Goal: Transaction & Acquisition: Purchase product/service

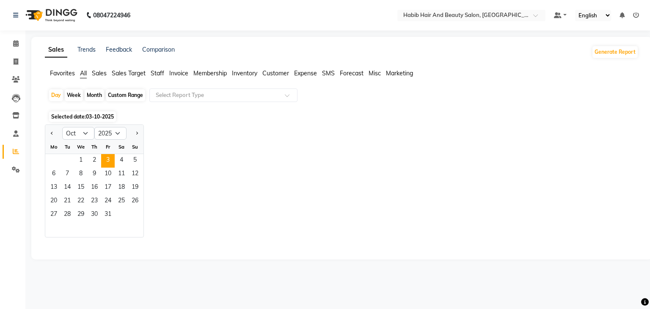
select select "10"
select select "2025"
click at [205, 94] on input "text" at bounding box center [215, 95] width 122 height 8
click at [259, 90] on div "Select Report Type" at bounding box center [223, 95] width 148 height 14
click at [109, 157] on span "3" at bounding box center [108, 161] width 14 height 14
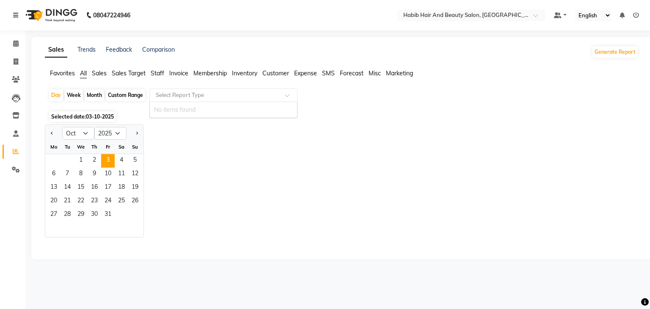
click at [291, 90] on div "Select Report Type" at bounding box center [223, 95] width 148 height 14
click at [270, 166] on div "Jan Feb Mar Apr May Jun Jul Aug Sep Oct Nov Dec 2015 2016 2017 2018 2019 2020 2…" at bounding box center [342, 180] width 594 height 113
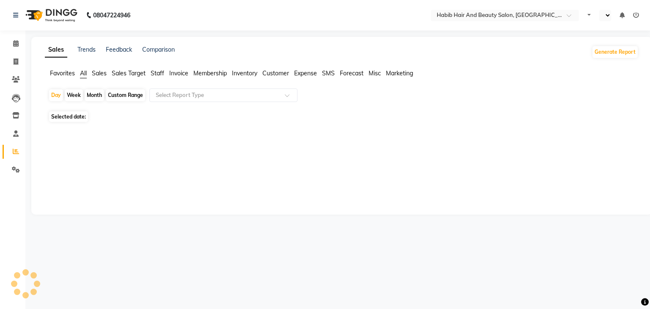
select select "en"
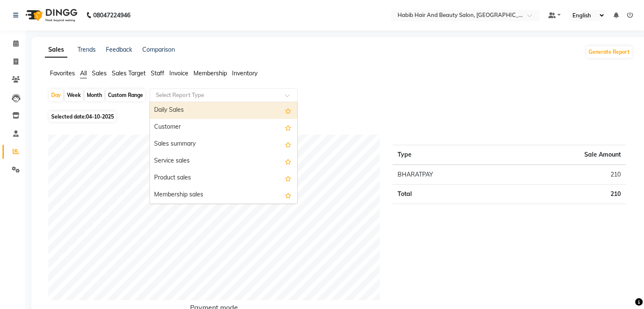
click at [251, 97] on input "text" at bounding box center [215, 95] width 122 height 8
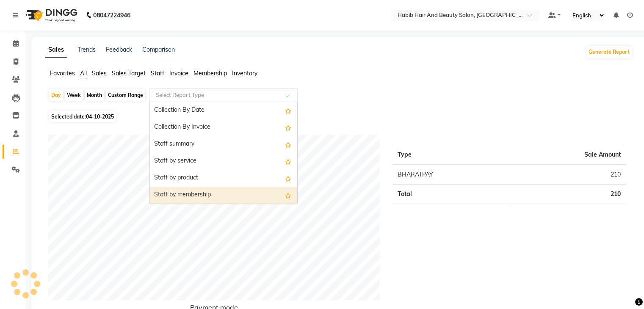
scroll to position [288, 0]
click at [244, 198] on div "Staff by customer service" at bounding box center [223, 195] width 147 height 17
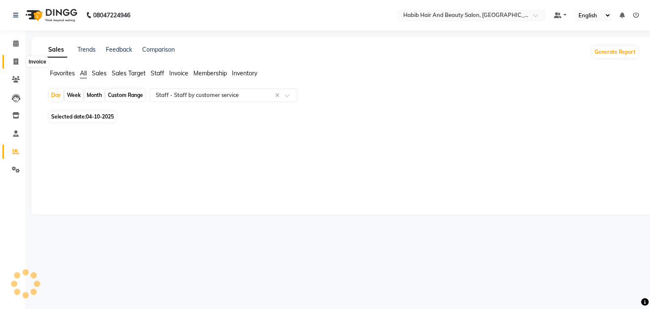
click at [15, 63] on icon at bounding box center [16, 61] width 5 height 6
select select "service"
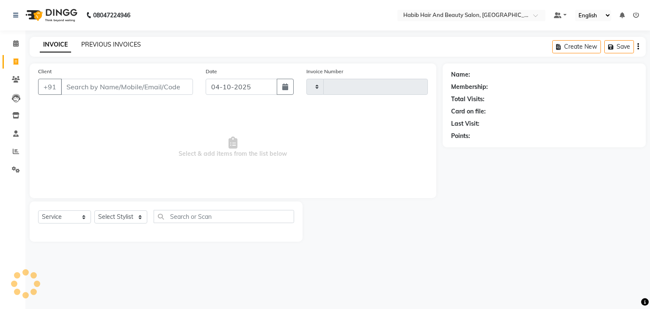
click at [129, 46] on link "PREVIOUS INVOICES" at bounding box center [111, 45] width 60 height 8
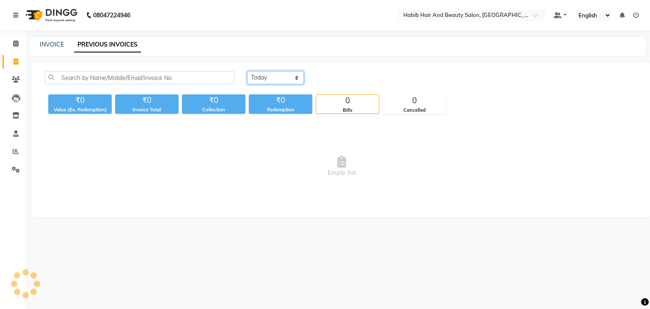
click at [293, 78] on select "Today Yesterday Custom Range" at bounding box center [275, 77] width 57 height 13
select select "range"
click at [247, 71] on select "Today Yesterday Custom Range" at bounding box center [275, 77] width 57 height 13
click at [333, 77] on input "04-10-2025" at bounding box center [344, 78] width 59 height 12
select select "10"
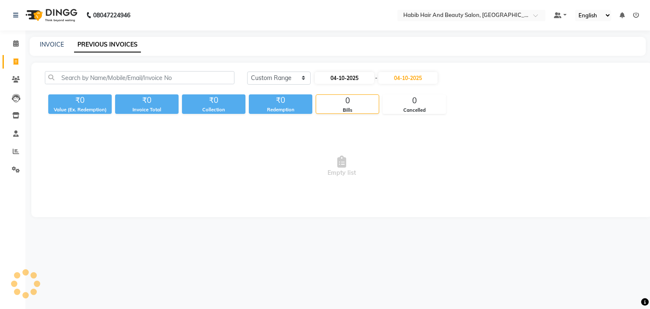
select select "2025"
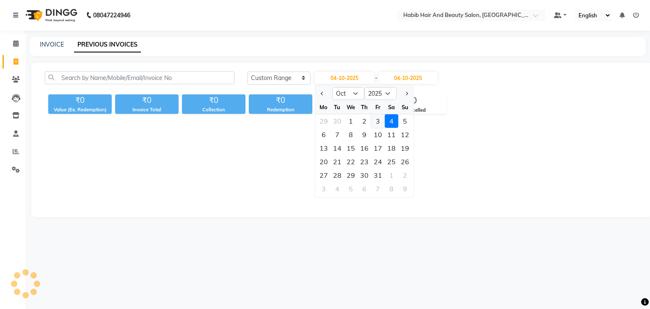
click at [376, 121] on div "3" at bounding box center [378, 121] width 14 height 14
type input "03-10-2025"
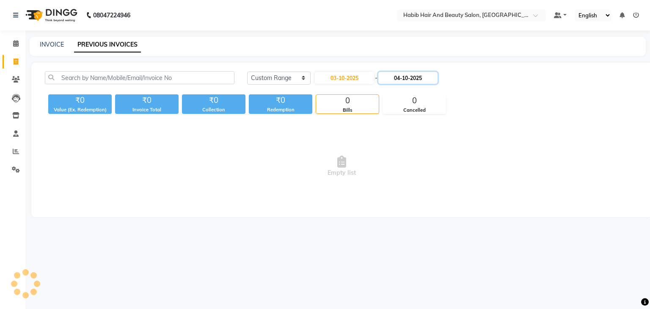
click at [400, 77] on input "04-10-2025" at bounding box center [407, 78] width 59 height 12
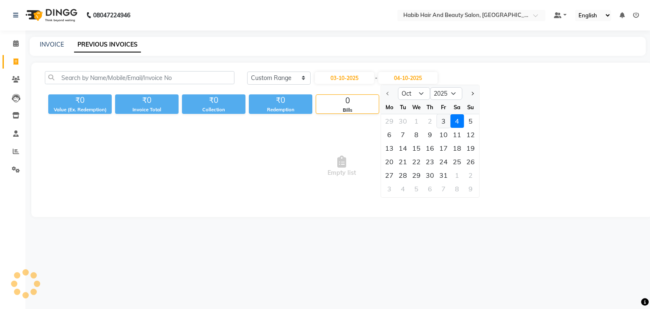
click at [446, 121] on div "3" at bounding box center [444, 121] width 14 height 14
type input "03-10-2025"
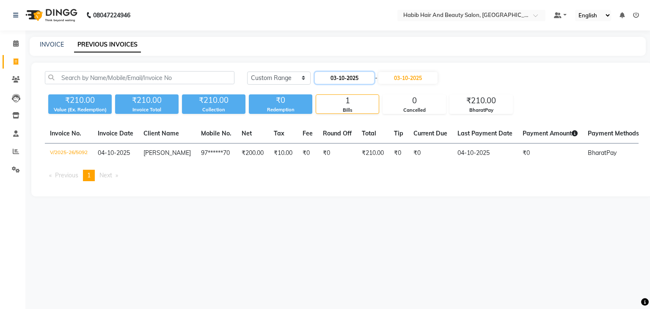
click at [355, 80] on input "03-10-2025" at bounding box center [344, 78] width 59 height 12
select select "10"
select select "2025"
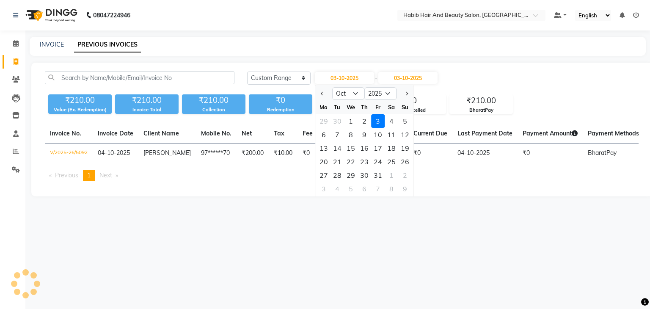
click at [379, 119] on div "3" at bounding box center [378, 121] width 14 height 14
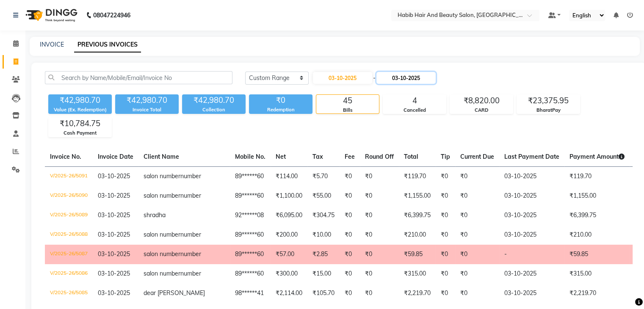
click at [404, 73] on input "03-10-2025" at bounding box center [405, 78] width 59 height 12
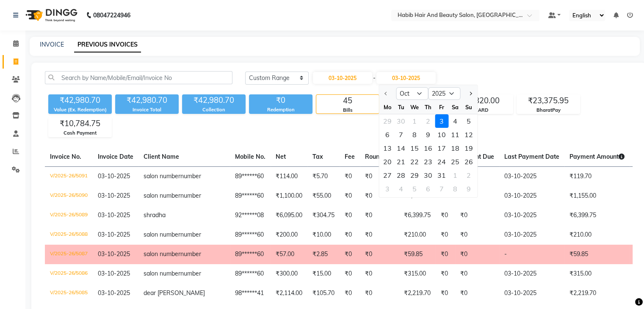
click at [440, 120] on div "3" at bounding box center [442, 121] width 14 height 14
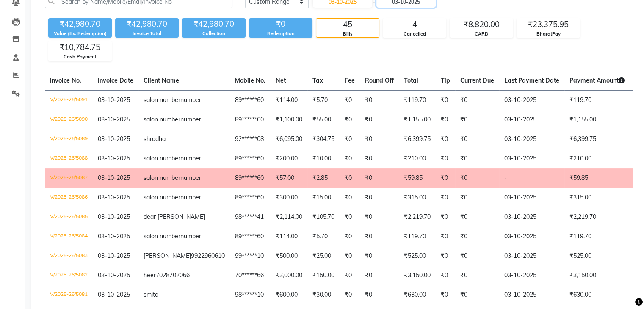
scroll to position [74, 0]
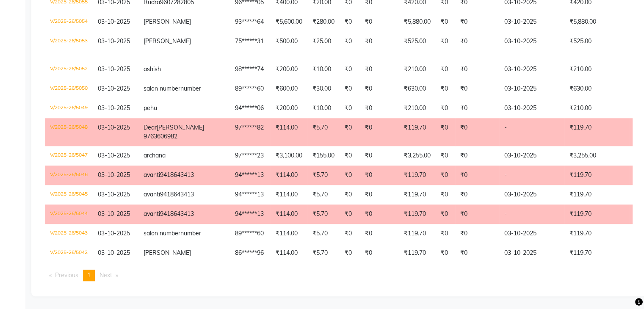
scroll to position [1166, 0]
click at [112, 275] on span "Next page" at bounding box center [105, 275] width 13 height 8
click at [60, 275] on span "Previous page" at bounding box center [66, 275] width 23 height 8
click at [88, 274] on span "1" at bounding box center [88, 275] width 3 height 8
click at [119, 278] on li "Next page" at bounding box center [108, 275] width 27 height 11
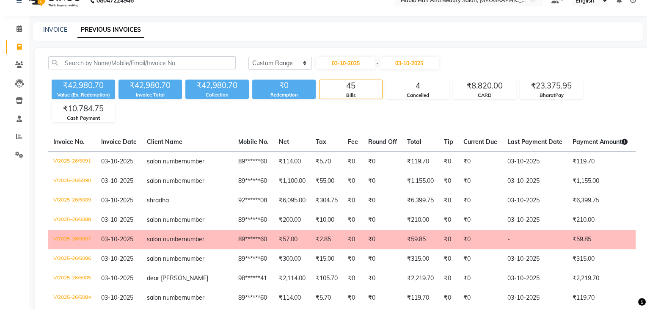
scroll to position [0, 0]
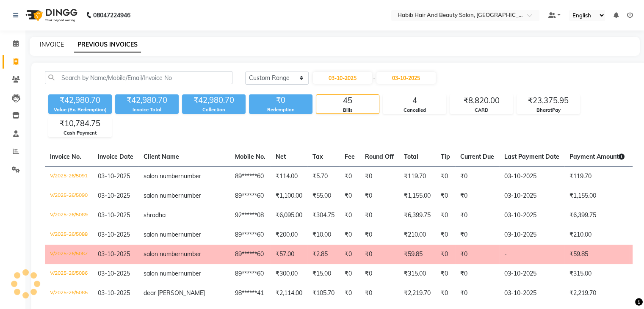
click at [49, 44] on link "INVOICE" at bounding box center [52, 45] width 24 height 8
select select "service"
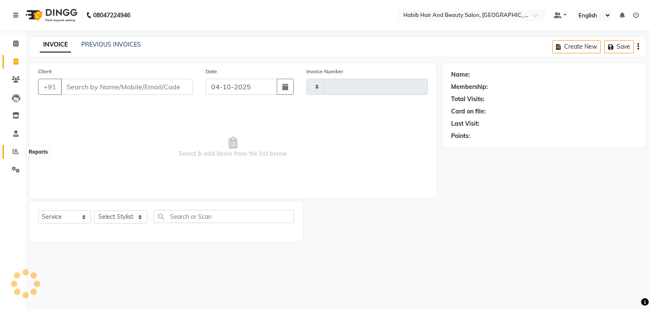
click at [17, 151] on icon at bounding box center [16, 151] width 6 height 6
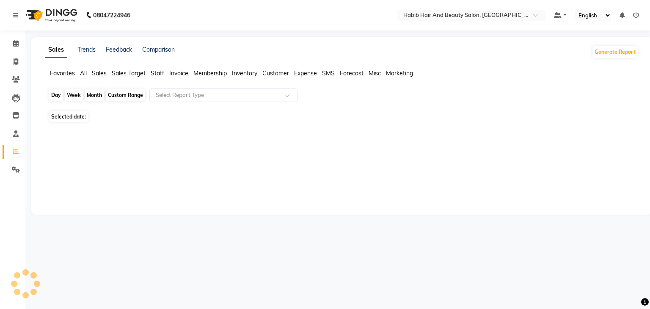
click at [59, 94] on div "Day" at bounding box center [56, 95] width 14 height 12
select select "10"
select select "2025"
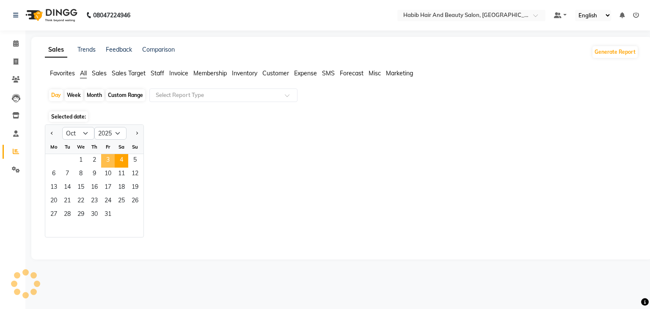
click at [107, 160] on span "3" at bounding box center [108, 161] width 14 height 14
click at [190, 94] on input "text" at bounding box center [215, 95] width 122 height 8
click at [278, 95] on div at bounding box center [223, 95] width 147 height 8
click at [282, 97] on div at bounding box center [223, 95] width 147 height 8
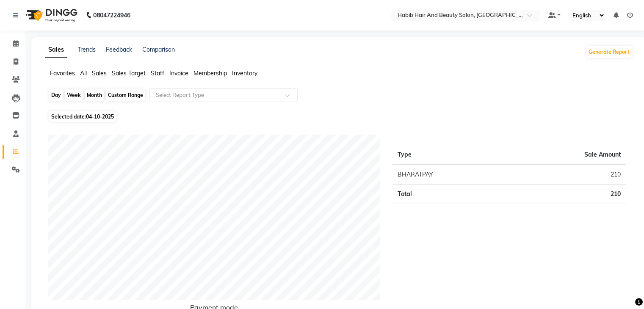
click at [54, 97] on div "Day" at bounding box center [56, 95] width 14 height 12
select select "10"
select select "2025"
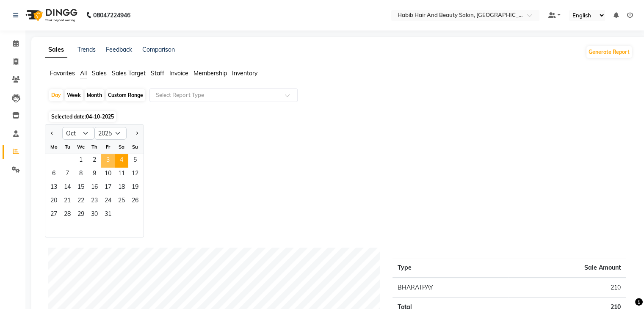
click at [107, 160] on span "3" at bounding box center [108, 161] width 14 height 14
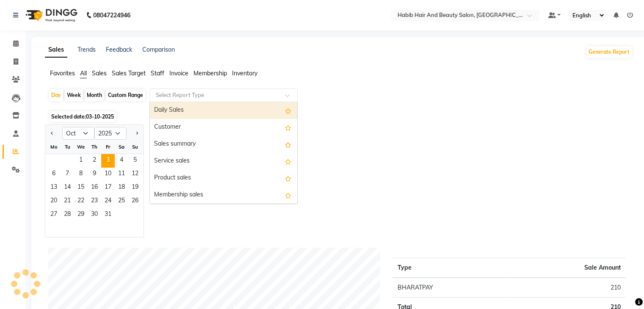
click at [269, 95] on input "text" at bounding box center [215, 95] width 122 height 8
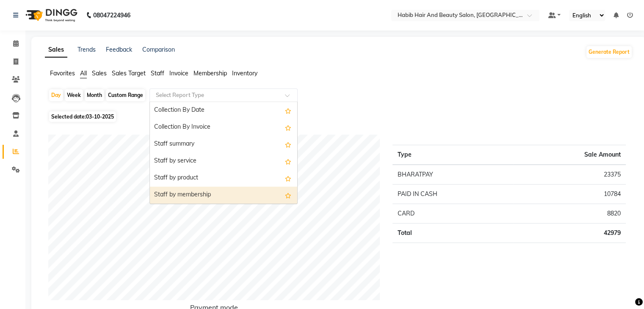
scroll to position [288, 0]
click at [240, 196] on div "Staff by customer service" at bounding box center [223, 195] width 147 height 17
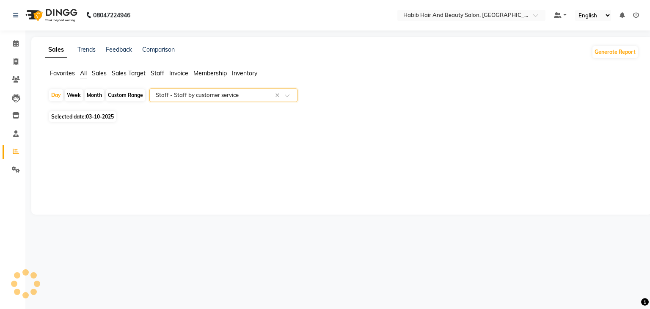
select select "csv"
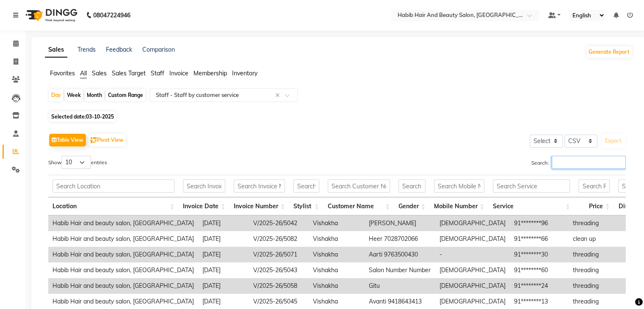
click at [574, 156] on input "Search:" at bounding box center [588, 162] width 74 height 13
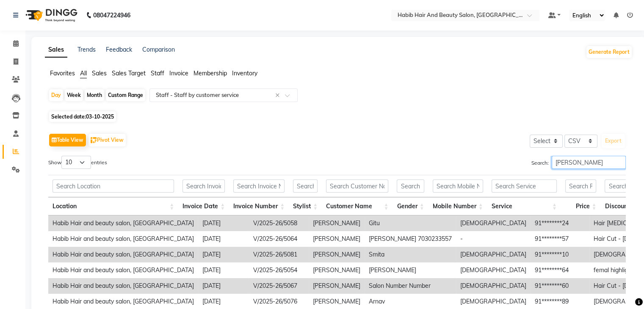
type input "micheal"
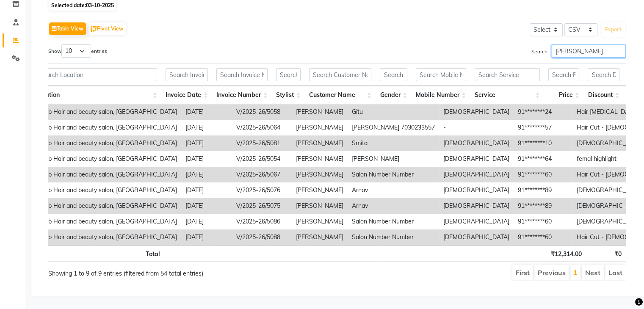
scroll to position [0, 0]
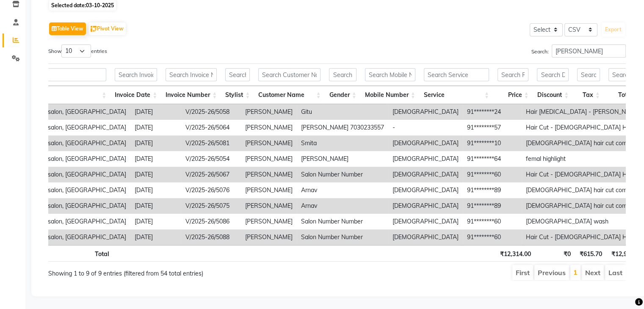
click at [29, 72] on main "Sales Trends Feedback Comparison Generate Report Favorites All Sales Sales Targ…" at bounding box center [334, 117] width 618 height 383
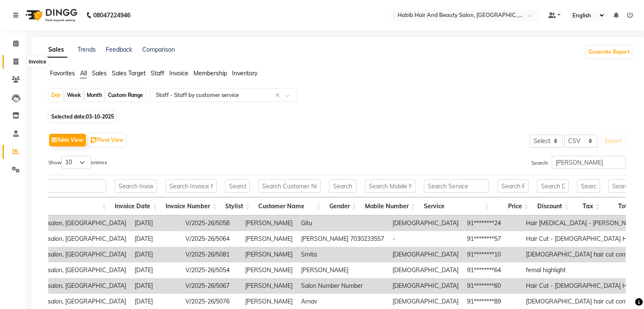
click at [16, 61] on icon at bounding box center [16, 61] width 5 height 6
select select "service"
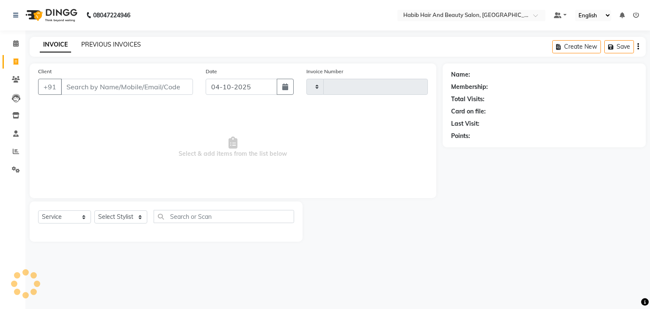
click at [113, 44] on link "PREVIOUS INVOICES" at bounding box center [111, 45] width 60 height 8
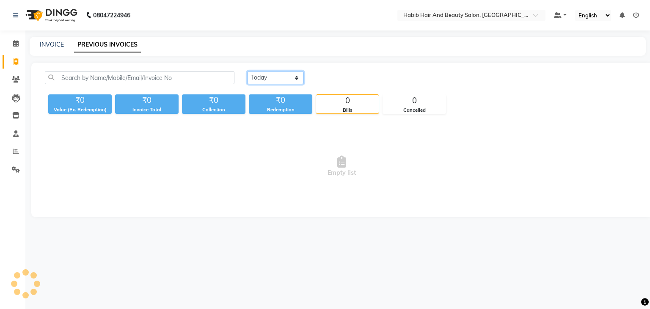
click at [293, 77] on select "Today Yesterday Custom Range" at bounding box center [275, 77] width 57 height 13
select select "range"
click at [247, 71] on select "Today Yesterday Custom Range" at bounding box center [275, 77] width 57 height 13
click at [352, 79] on input "04-10-2025" at bounding box center [344, 78] width 59 height 12
select select "10"
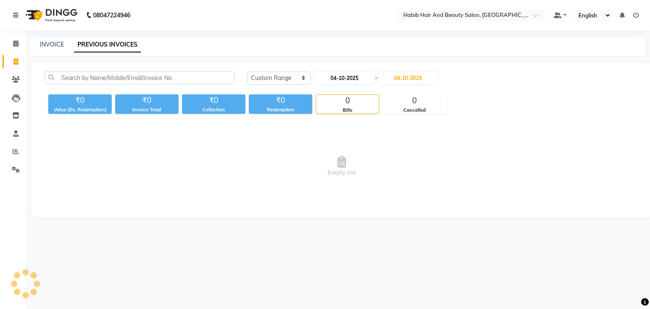
select select "2025"
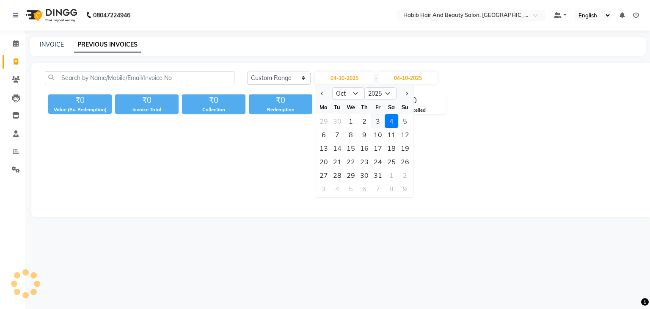
click at [375, 119] on div "3" at bounding box center [378, 121] width 14 height 14
type input "03-10-2025"
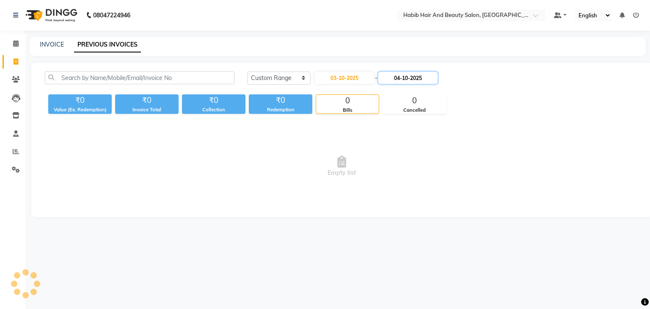
click at [405, 77] on input "04-10-2025" at bounding box center [407, 78] width 59 height 12
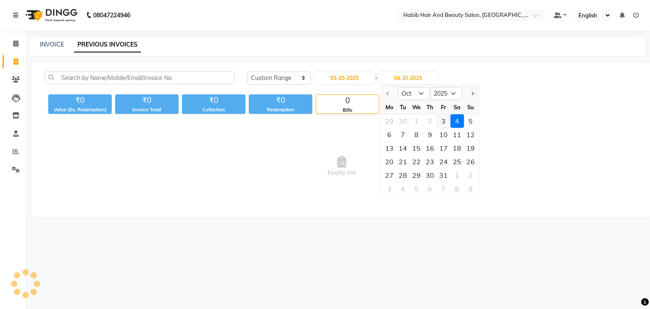
click at [443, 122] on div "3" at bounding box center [444, 121] width 14 height 14
type input "03-10-2025"
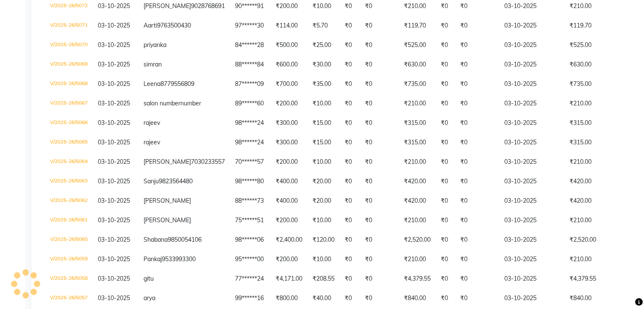
scroll to position [810, 0]
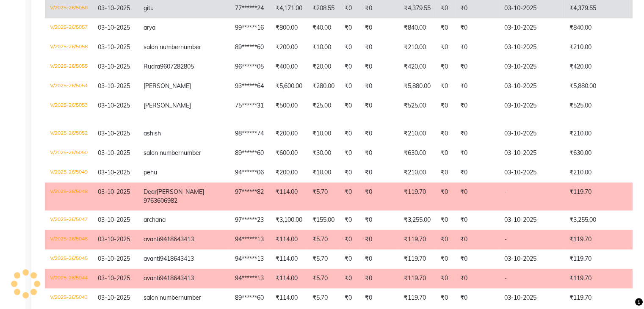
click at [399, 18] on td "₹4,379.55" at bounding box center [417, 8] width 37 height 19
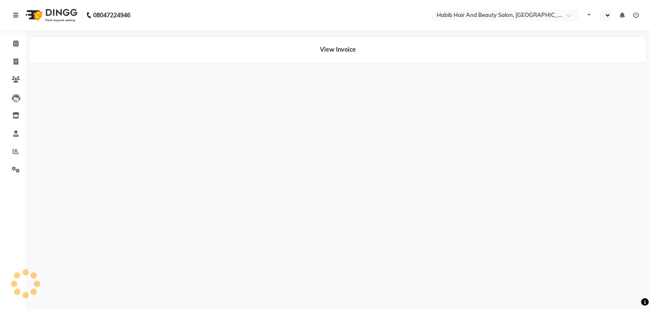
select select "en"
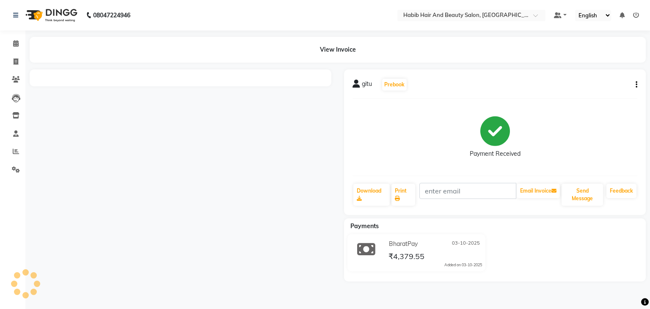
click at [638, 84] on div "gitu Prebook Payment Received Download Print Email Invoice Send Message Feedback" at bounding box center [495, 142] width 302 height 146
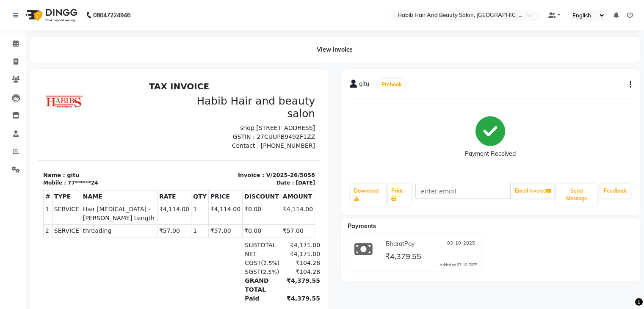
drag, startPoint x: 638, startPoint y: 84, endPoint x: 627, endPoint y: 85, distance: 10.7
click at [627, 85] on div "gitu Prebook Payment Received Download Print Email Invoice Send Message Feedback" at bounding box center [490, 142] width 299 height 146
click at [627, 85] on button "button" at bounding box center [628, 84] width 5 height 9
click at [597, 78] on div "Cancel Invoice" at bounding box center [596, 79] width 42 height 11
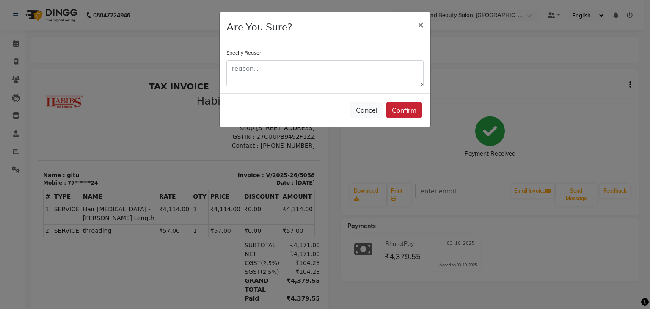
click at [413, 107] on button "Confirm" at bounding box center [404, 110] width 36 height 16
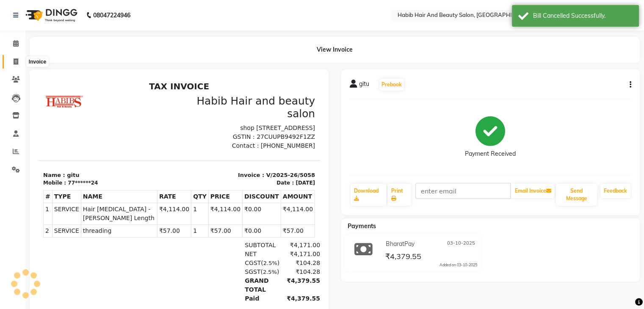
click at [12, 60] on span at bounding box center [15, 62] width 15 height 10
select select "service"
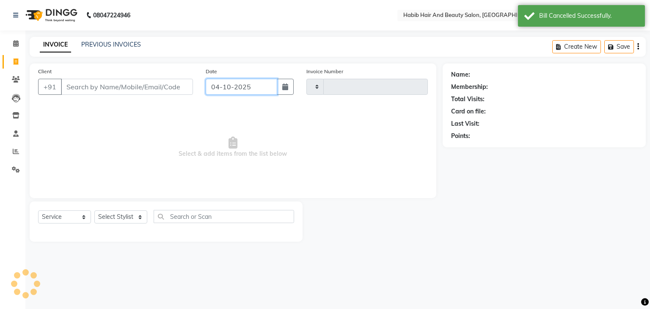
click at [220, 91] on input "04-10-2025" at bounding box center [242, 87] width 72 height 16
select select "10"
select select "2025"
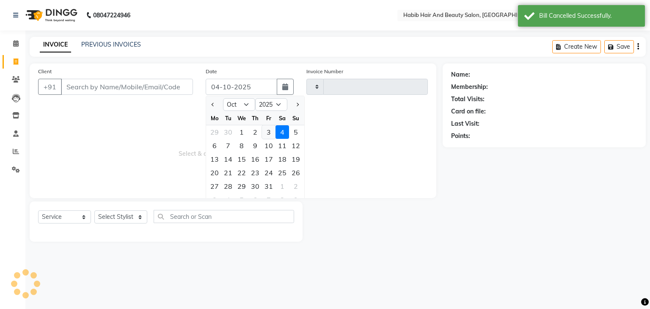
click at [270, 133] on div "3" at bounding box center [269, 132] width 14 height 14
type input "03-10-2025"
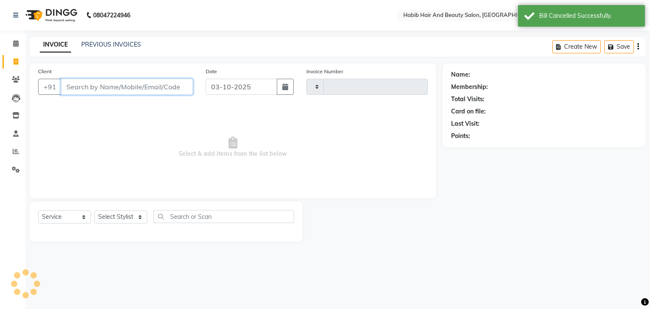
click at [80, 91] on input "Client" at bounding box center [127, 87] width 132 height 16
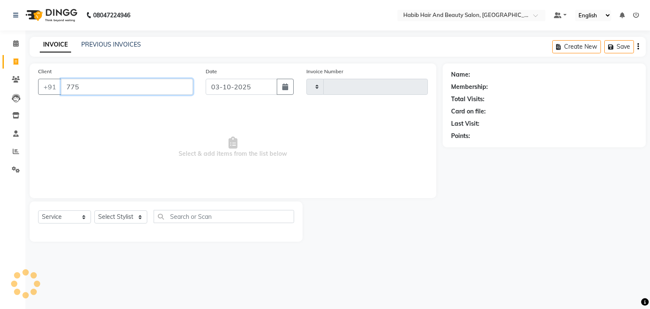
type input "7755"
type input "5093"
select select "8362"
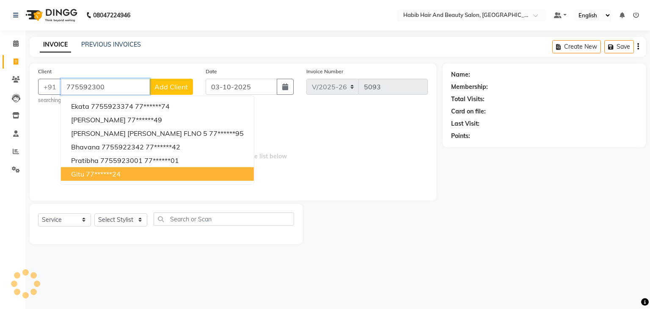
click at [92, 176] on ngb-highlight "77******24" at bounding box center [103, 174] width 35 height 8
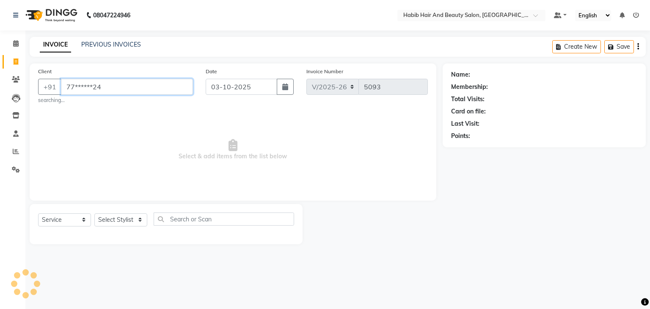
type input "77******24"
click at [139, 217] on select "Select Stylist [PERSON_NAME] Manager [PERSON_NAME] [PERSON_NAME] Suraj [PERSON_…" at bounding box center [120, 219] width 53 height 13
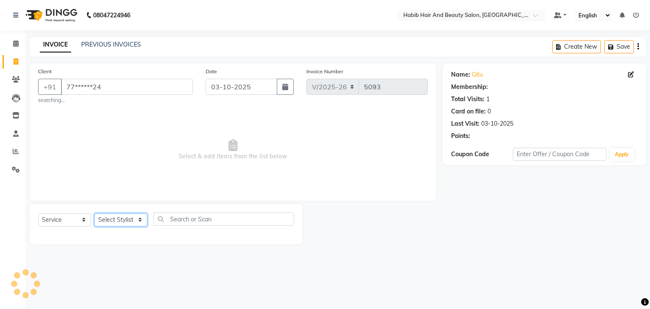
select select "81153"
click at [94, 214] on select "Select Stylist [PERSON_NAME] Manager [PERSON_NAME] [PERSON_NAME] Suraj [PERSON_…" at bounding box center [120, 219] width 53 height 13
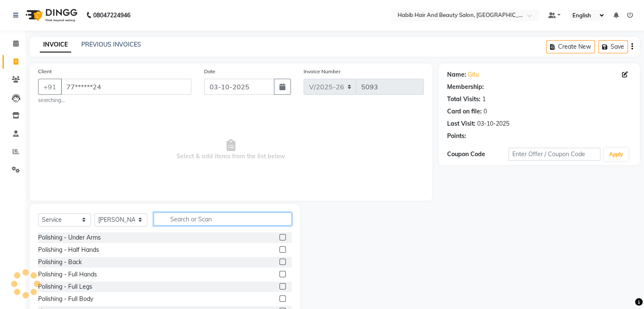
click at [179, 215] on input "text" at bounding box center [223, 218] width 138 height 13
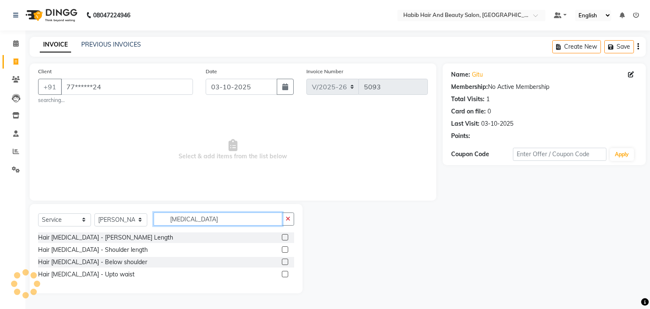
type input "botox"
click at [284, 236] on label at bounding box center [285, 237] width 6 height 6
click at [284, 236] on input "checkbox" at bounding box center [285, 238] width 6 height 6
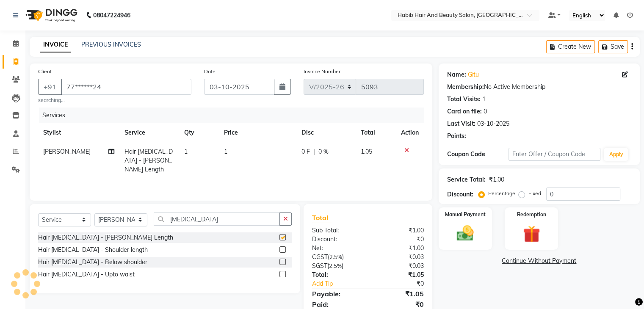
checkbox input "false"
click at [131, 220] on select "Select Stylist [PERSON_NAME] Manager [PERSON_NAME] [PERSON_NAME] Suraj [PERSON_…" at bounding box center [120, 219] width 53 height 13
select select "81160"
click at [94, 214] on select "Select Stylist [PERSON_NAME] Manager [PERSON_NAME] [PERSON_NAME] Suraj [PERSON_…" at bounding box center [120, 219] width 53 height 13
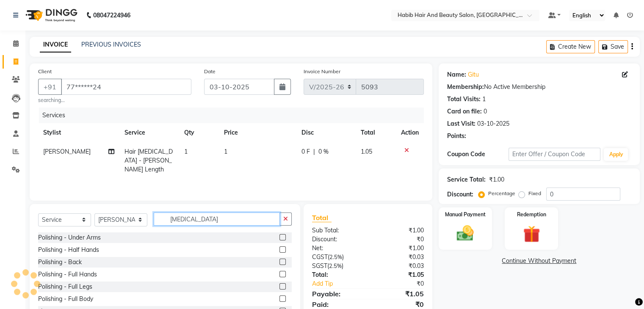
click at [218, 220] on input "botox" at bounding box center [217, 218] width 126 height 13
type input "b"
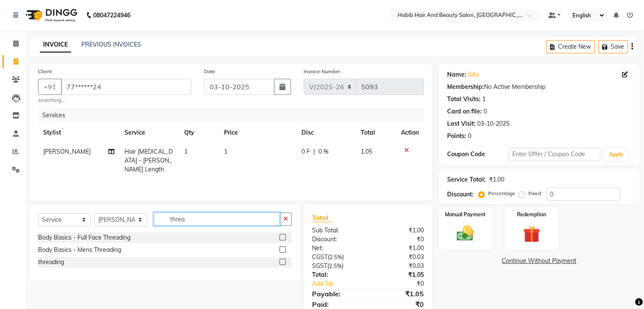
type input "threa"
click at [281, 261] on label at bounding box center [282, 262] width 6 height 6
click at [281, 261] on input "checkbox" at bounding box center [282, 262] width 6 height 6
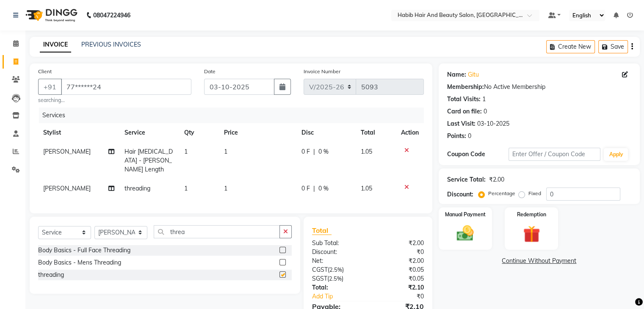
checkbox input "false"
click at [264, 153] on td "1" at bounding box center [257, 160] width 77 height 37
select select "81153"
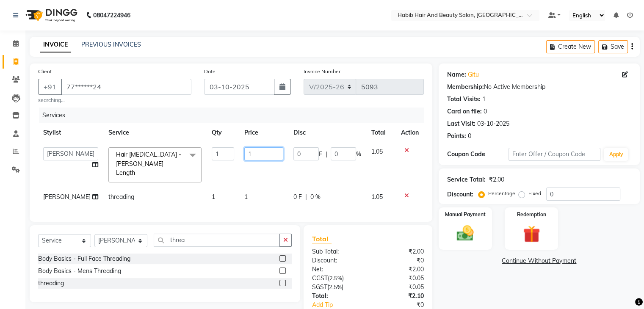
click at [264, 153] on input "1" at bounding box center [263, 153] width 39 height 13
type input "4000"
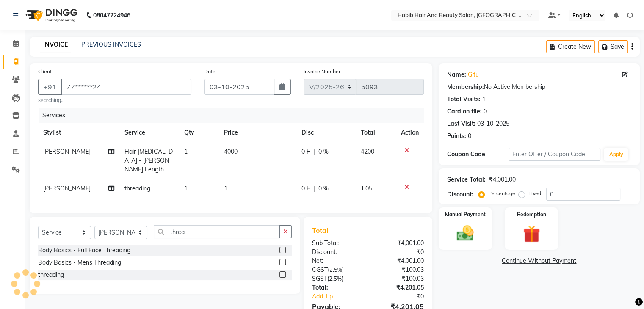
click at [265, 175] on tbody "Micheal Hair Botox - Bob Length 1 4000 0 F | 0 % 4200 vishakha threading 1 1 0 …" at bounding box center [230, 170] width 385 height 56
click at [261, 179] on td "1" at bounding box center [257, 188] width 77 height 19
select select "81160"
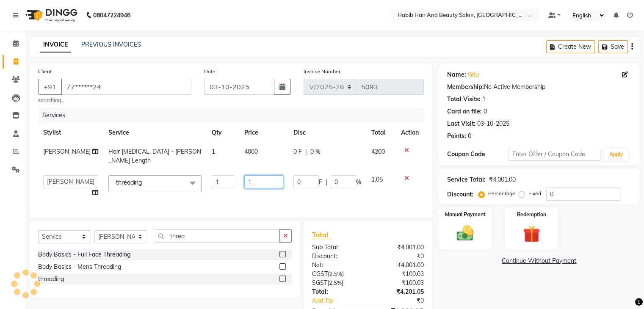
click at [261, 176] on input "1" at bounding box center [263, 181] width 39 height 13
type input "157"
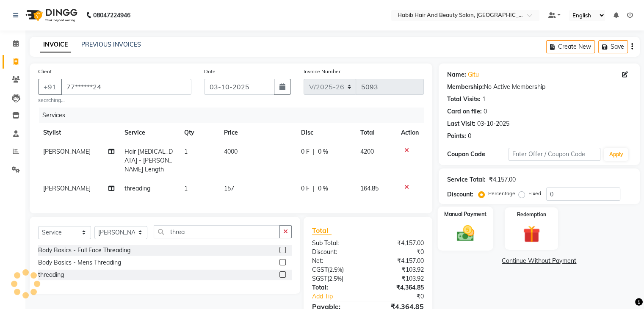
click at [455, 232] on img at bounding box center [465, 233] width 28 height 20
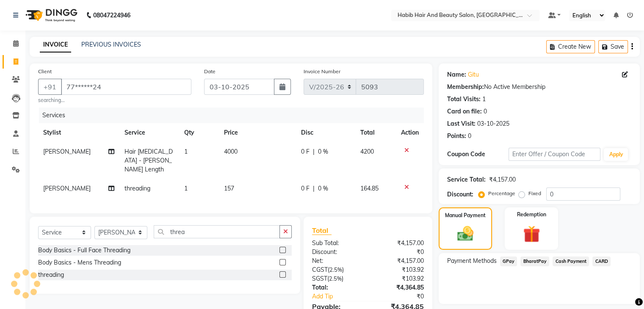
click at [539, 258] on span "BharatPay" at bounding box center [534, 261] width 29 height 10
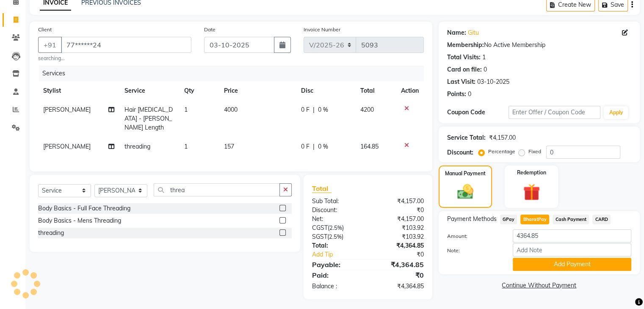
scroll to position [43, 0]
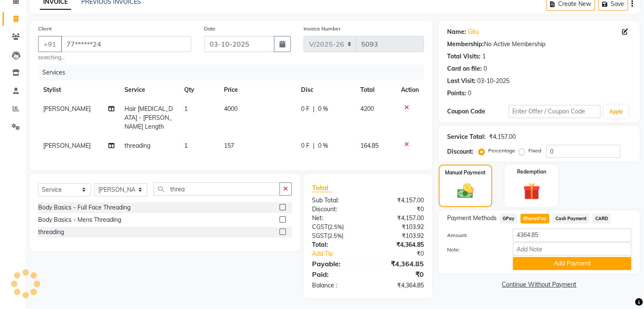
click at [252, 136] on td "157" at bounding box center [257, 145] width 77 height 19
select select "81160"
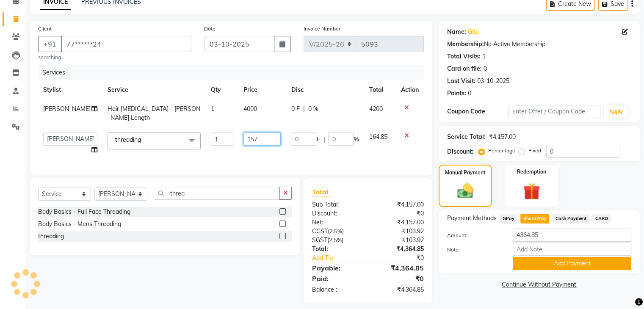
click at [252, 135] on input "157" at bounding box center [262, 138] width 38 height 13
type input "171"
click at [550, 269] on button "Add Payment" at bounding box center [571, 263] width 118 height 13
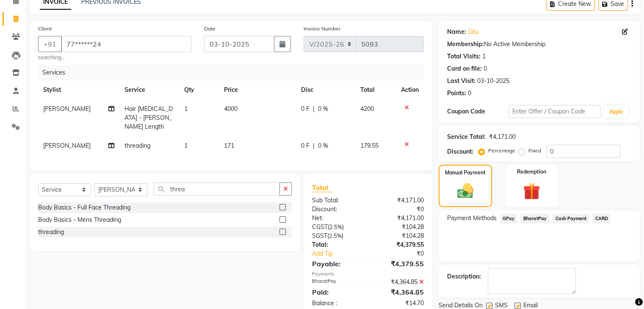
click at [535, 217] on span "BharatPay" at bounding box center [534, 219] width 29 height 10
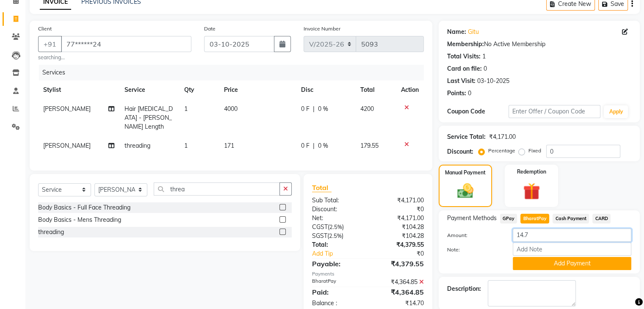
click at [549, 230] on input "14.7" at bounding box center [571, 234] width 118 height 13
type input "1"
click at [526, 218] on span "BharatPay" at bounding box center [534, 219] width 29 height 10
type input "14.7"
click at [247, 136] on td "171" at bounding box center [257, 145] width 77 height 19
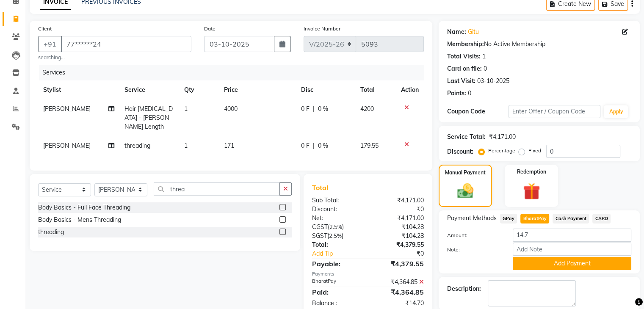
select select "81160"
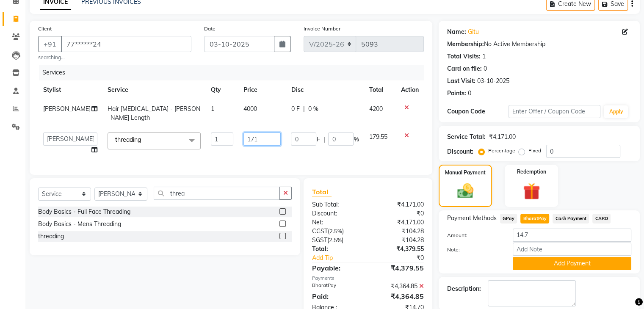
click at [247, 135] on input "171" at bounding box center [262, 138] width 38 height 13
type input "171"
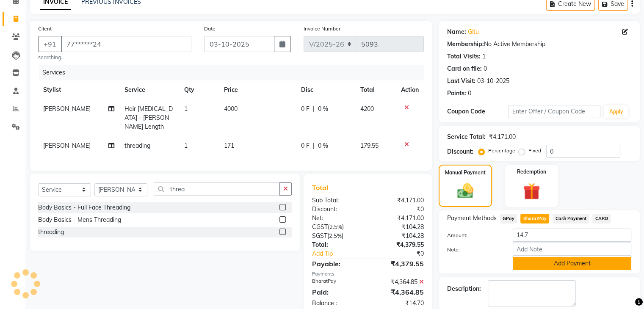
click at [539, 266] on button "Add Payment" at bounding box center [571, 263] width 118 height 13
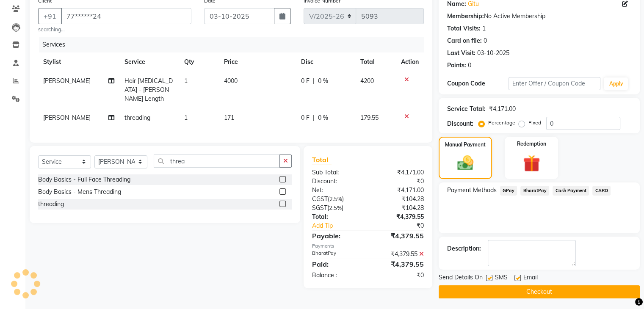
scroll to position [72, 0]
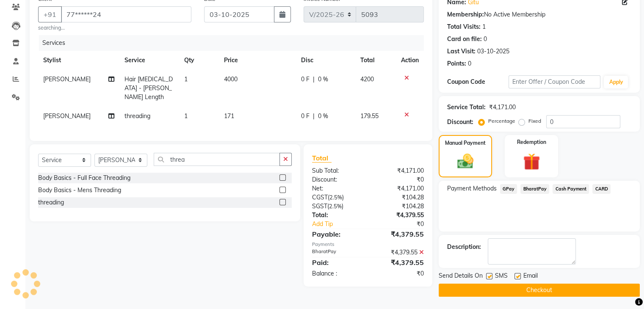
click at [559, 289] on button "Checkout" at bounding box center [538, 289] width 201 height 13
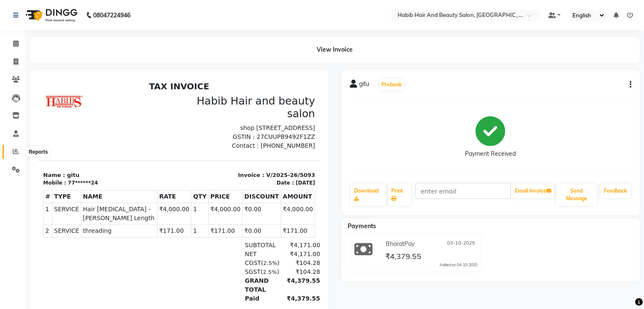
click at [14, 154] on icon at bounding box center [16, 151] width 6 height 6
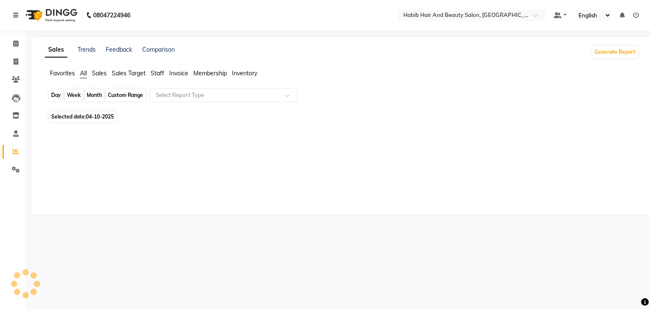
click at [56, 101] on div "Day" at bounding box center [56, 95] width 14 height 12
select select "10"
select select "2025"
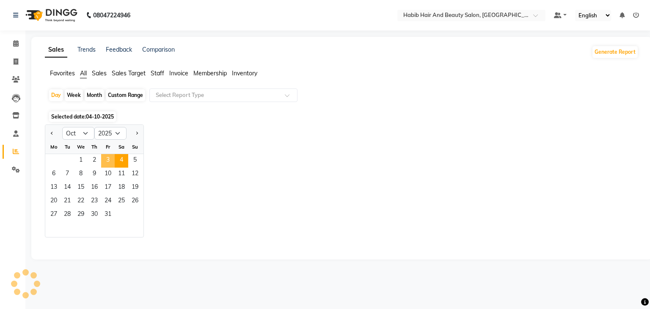
click at [105, 158] on span "3" at bounding box center [108, 161] width 14 height 14
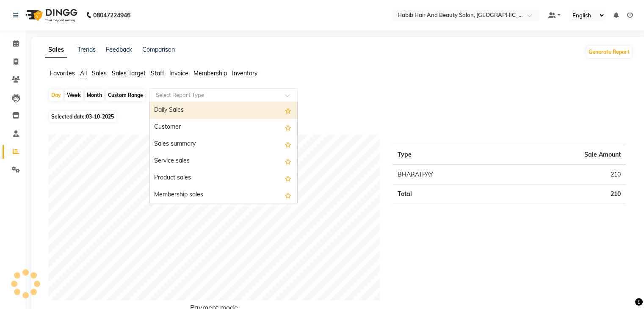
click at [231, 92] on input "text" at bounding box center [215, 95] width 122 height 8
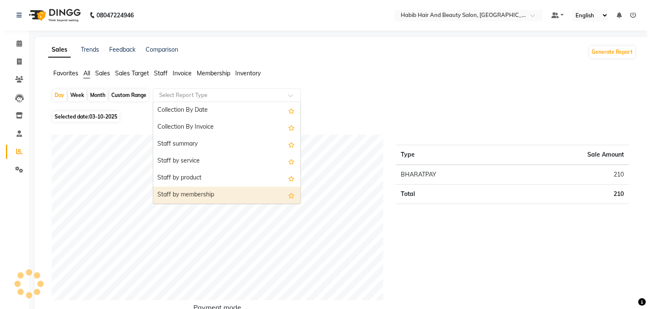
scroll to position [288, 0]
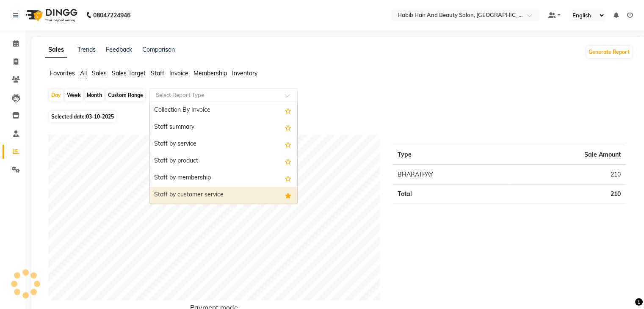
click at [243, 198] on div "Staff by customer service" at bounding box center [223, 195] width 147 height 17
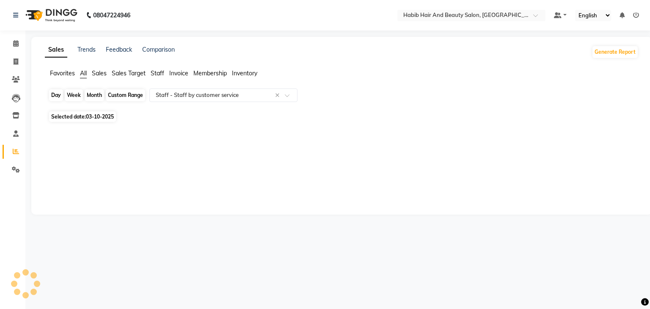
click at [53, 94] on div "Day" at bounding box center [56, 95] width 14 height 12
select select "10"
select select "2025"
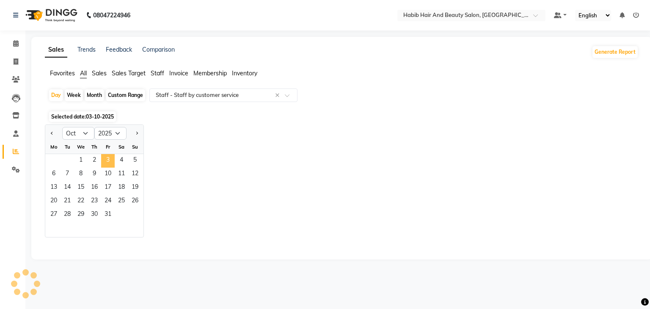
click at [107, 159] on span "3" at bounding box center [108, 161] width 14 height 14
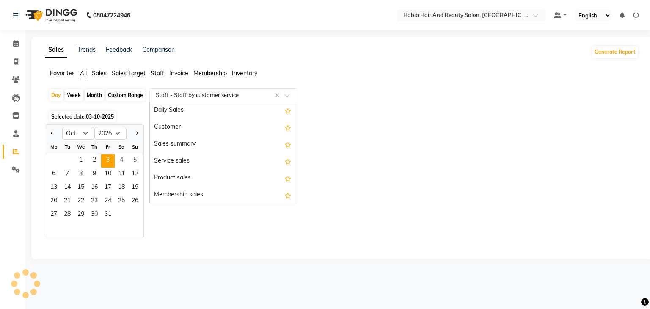
scroll to position [372, 0]
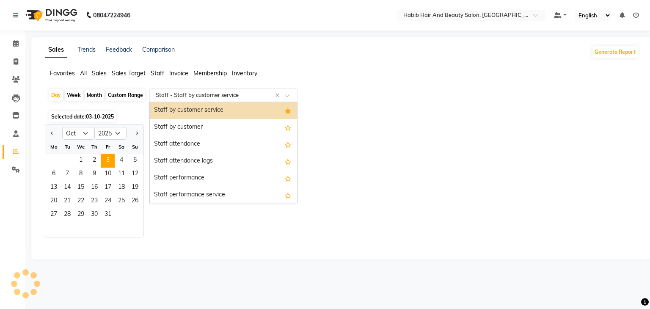
click at [256, 95] on input "text" at bounding box center [215, 95] width 122 height 8
click at [246, 112] on div "Staff by customer service" at bounding box center [223, 110] width 147 height 17
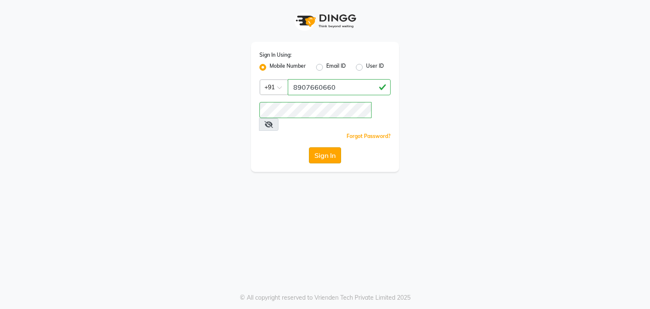
click at [318, 147] on button "Sign In" at bounding box center [325, 155] width 32 height 16
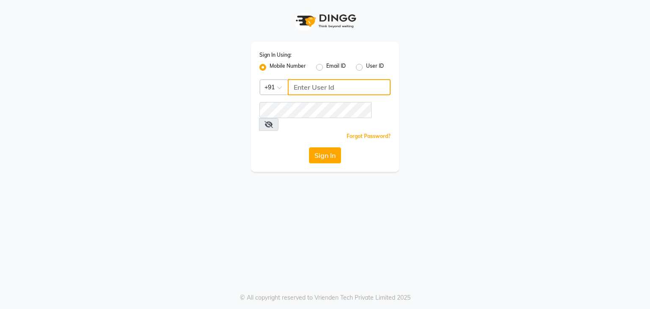
click at [307, 88] on input "Username" at bounding box center [339, 87] width 103 height 16
type input "8907660660"
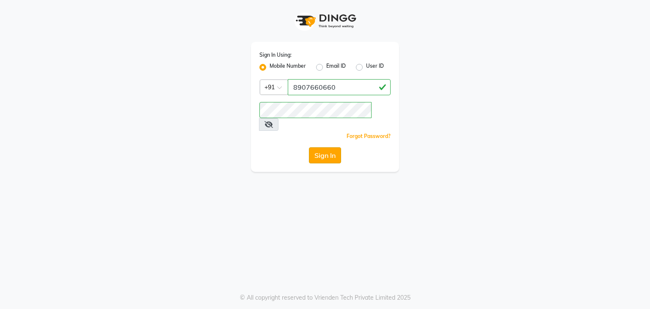
click at [319, 147] on button "Sign In" at bounding box center [325, 155] width 32 height 16
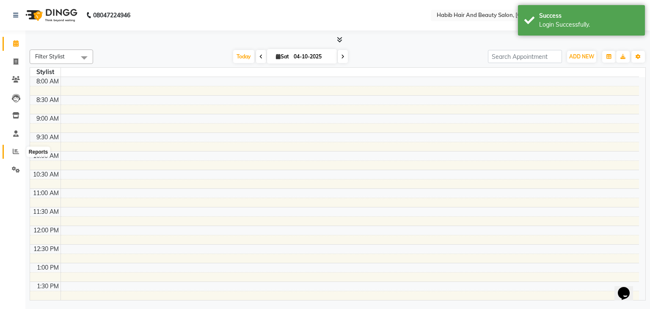
click at [15, 148] on span at bounding box center [15, 152] width 15 height 10
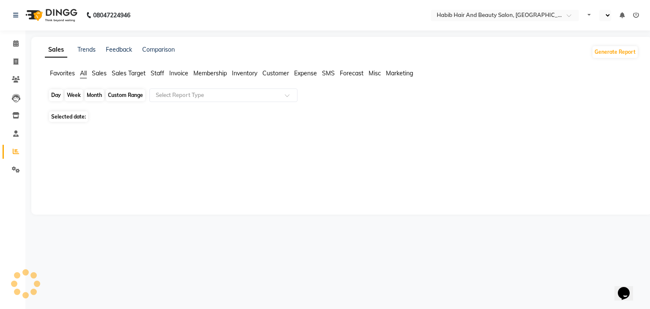
click at [55, 95] on div "Day" at bounding box center [56, 95] width 14 height 12
select select "10"
select select "2025"
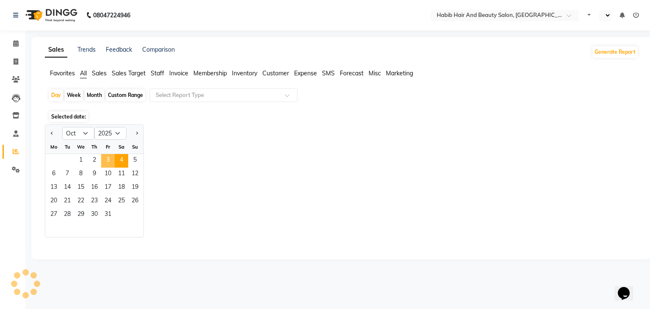
click at [107, 160] on span "3" at bounding box center [108, 161] width 14 height 14
click at [220, 95] on input "text" at bounding box center [215, 95] width 122 height 8
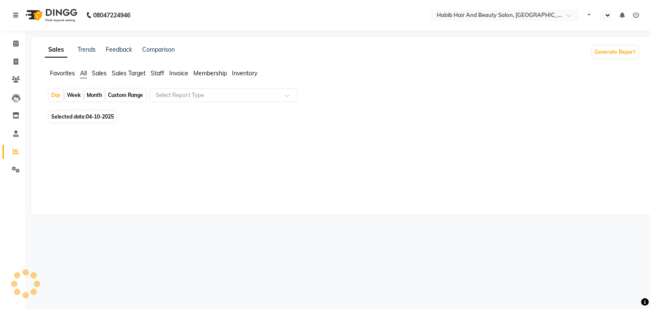
select select "en"
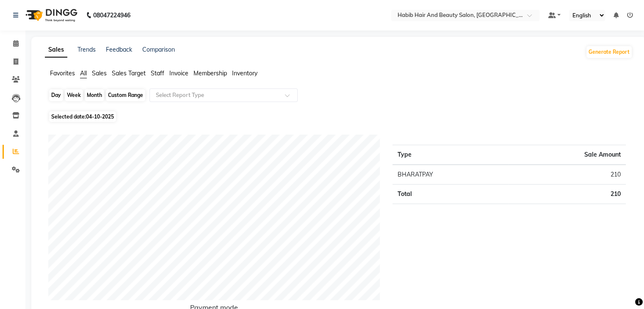
click at [54, 92] on div "Day" at bounding box center [56, 95] width 14 height 12
select select "10"
select select "2025"
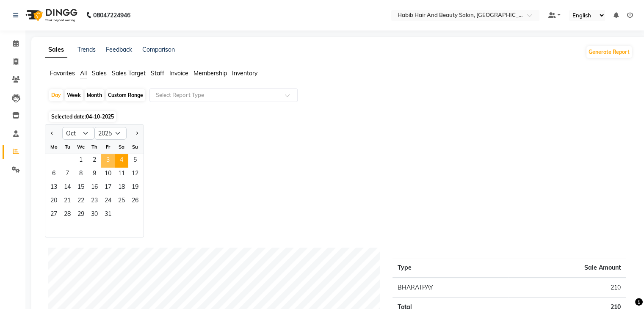
click at [107, 159] on span "3" at bounding box center [108, 161] width 14 height 14
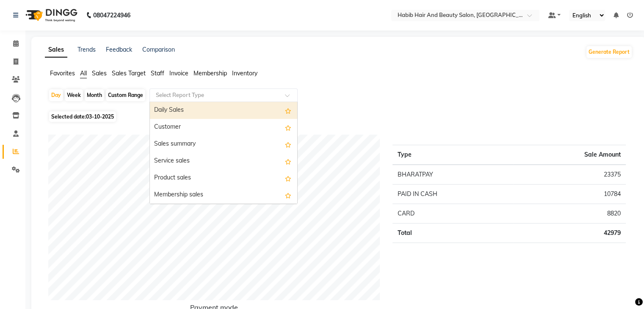
click at [206, 93] on input "text" at bounding box center [215, 95] width 122 height 8
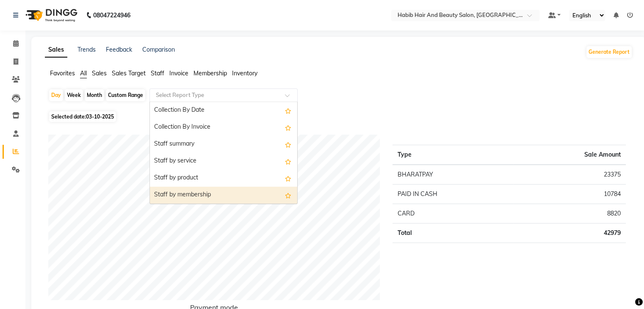
scroll to position [288, 0]
click at [217, 196] on div "Staff by customer service" at bounding box center [223, 195] width 147 height 17
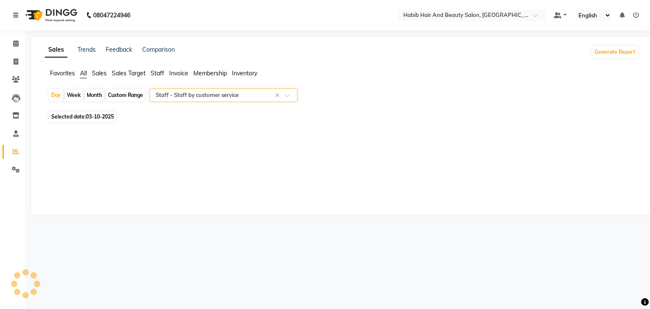
select select "csv"
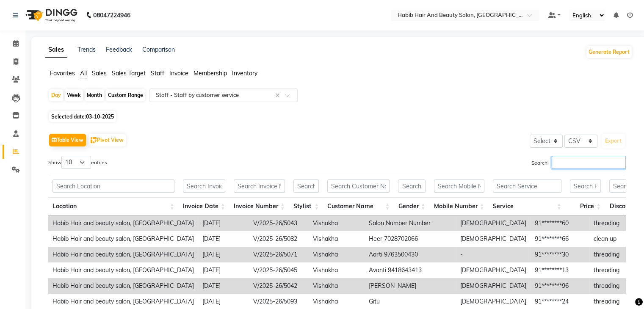
click at [564, 158] on input "Search:" at bounding box center [588, 162] width 74 height 13
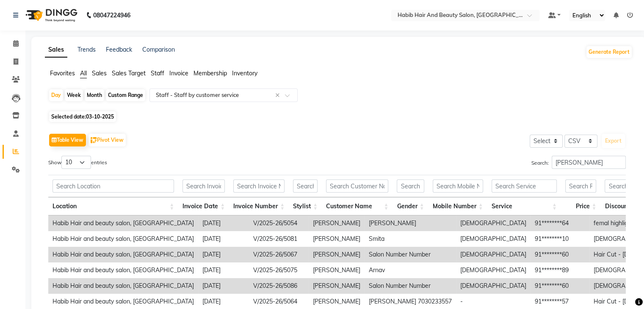
drag, startPoint x: 643, startPoint y: 278, endPoint x: 649, endPoint y: 285, distance: 9.9
click at [644, 285] on html "08047224946 Select Location × Habib Hair And Beauty Salon, Sgs Mall Camp Defaul…" at bounding box center [322, 154] width 644 height 309
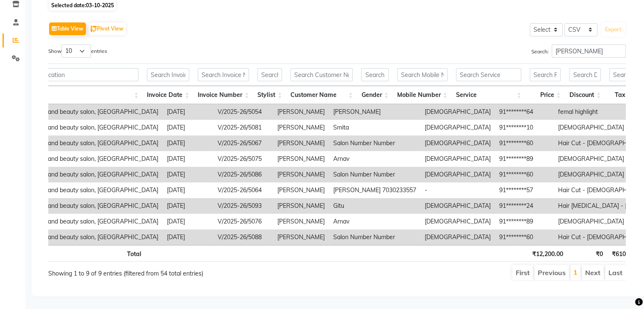
scroll to position [0, 0]
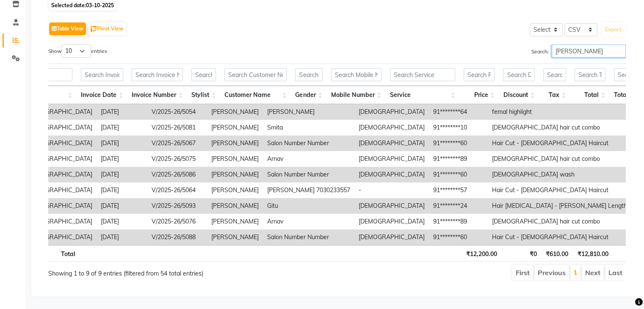
click at [589, 44] on input "micheal" at bounding box center [588, 50] width 74 height 13
type input "m"
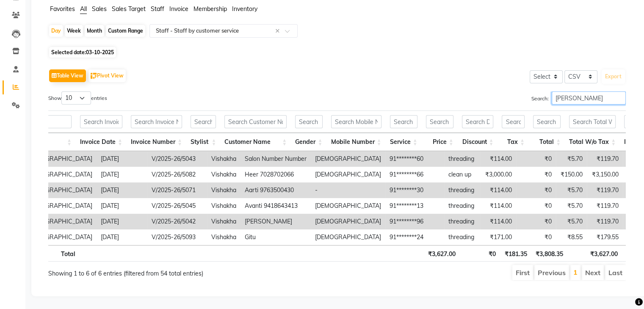
type input "[PERSON_NAME]"
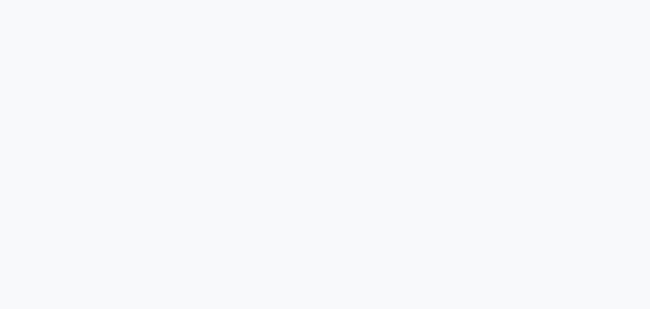
select select "service"
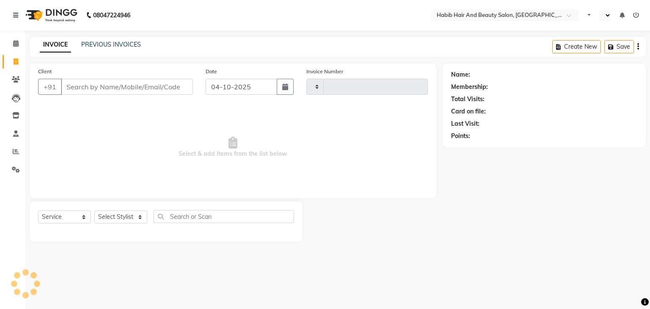
type input "5094"
select select "en"
select select "8362"
click at [104, 81] on input "Client" at bounding box center [127, 87] width 132 height 16
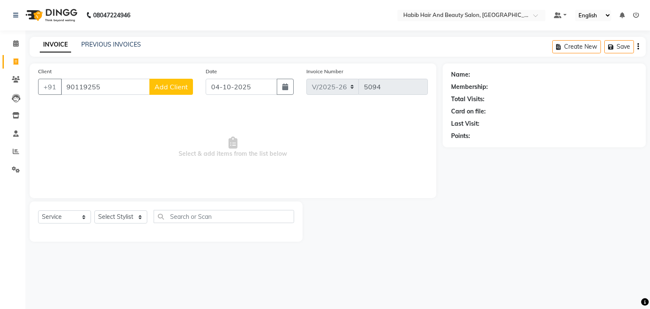
click at [108, 87] on input "90119255" at bounding box center [105, 87] width 89 height 16
type input "9011925595"
click at [179, 86] on span "Add Client" at bounding box center [170, 87] width 33 height 8
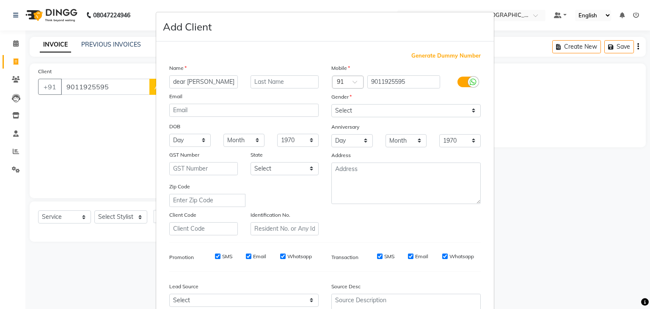
type input "dear [PERSON_NAME]"
click at [386, 107] on select "Select [DEMOGRAPHIC_DATA] [DEMOGRAPHIC_DATA] Other Prefer Not To Say" at bounding box center [405, 110] width 149 height 13
select select "[DEMOGRAPHIC_DATA]"
click at [331, 105] on select "Select [DEMOGRAPHIC_DATA] [DEMOGRAPHIC_DATA] Other Prefer Not To Say" at bounding box center [405, 110] width 149 height 13
click at [325, 209] on div "Mobile Country Code × 91 9011925595 Gender Select [DEMOGRAPHIC_DATA] [DEMOGRAPH…" at bounding box center [406, 149] width 162 height 172
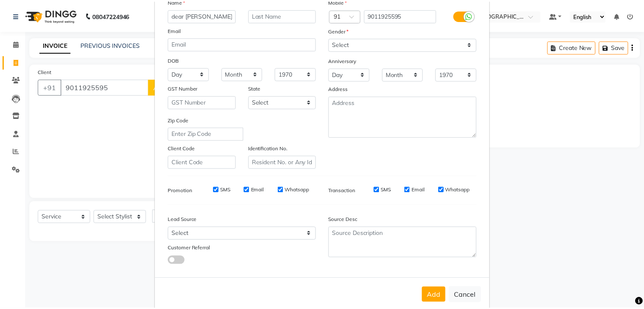
scroll to position [86, 0]
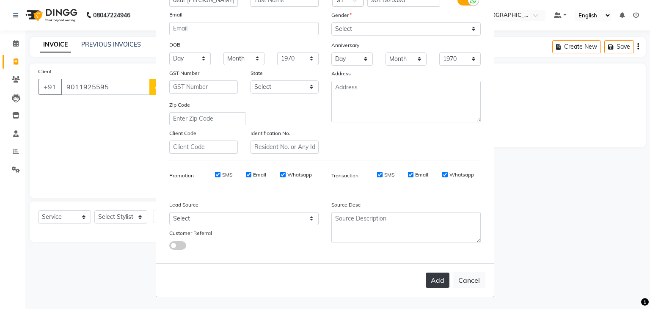
click at [429, 278] on button "Add" at bounding box center [438, 279] width 24 height 15
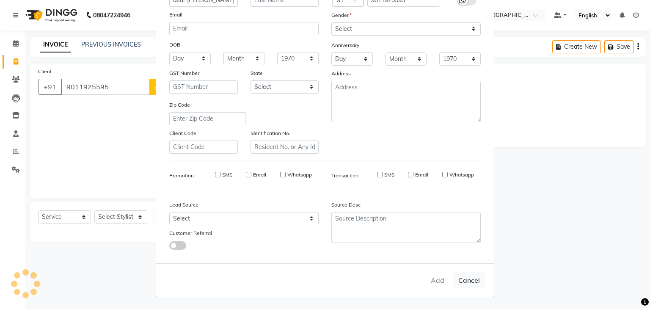
type input "90******95"
select select
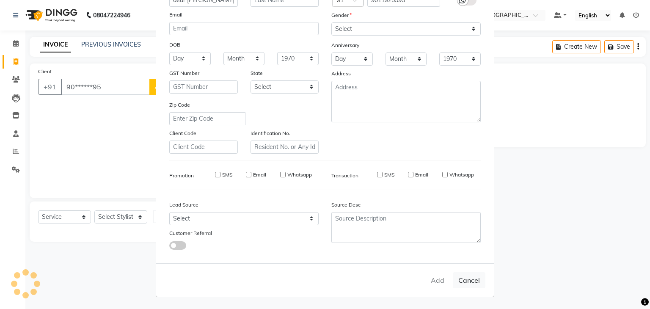
select select
checkbox input "false"
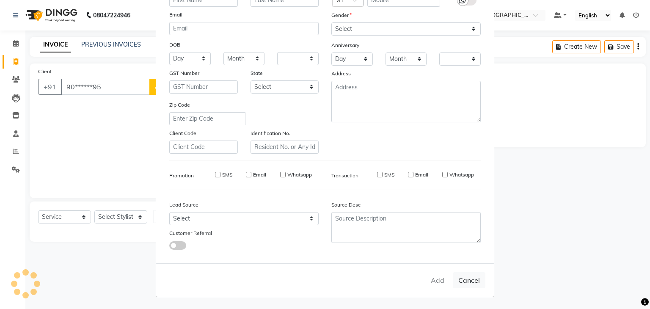
checkbox input "false"
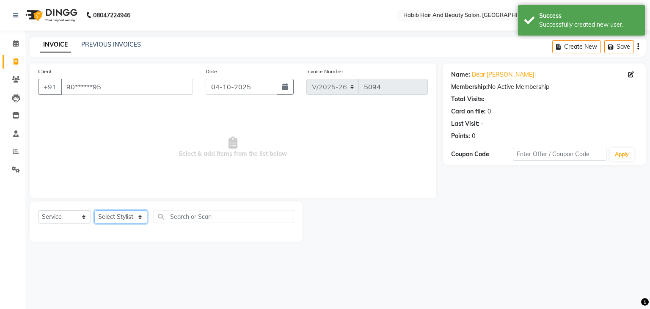
click at [138, 218] on select "Select Stylist [PERSON_NAME] Manager [PERSON_NAME] [PERSON_NAME] Suraj [PERSON_…" at bounding box center [120, 216] width 53 height 13
select select "81154"
click at [94, 211] on select "Select Stylist [PERSON_NAME] Manager [PERSON_NAME] [PERSON_NAME] Suraj [PERSON_…" at bounding box center [120, 216] width 53 height 13
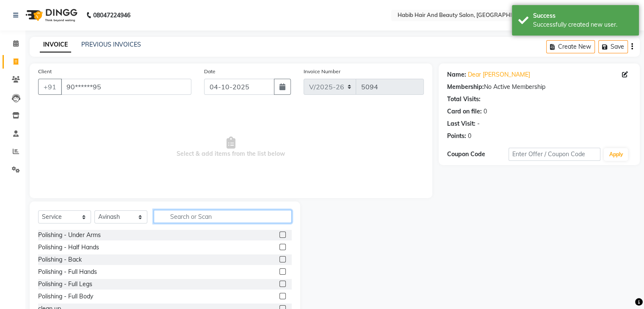
click at [188, 214] on input "text" at bounding box center [223, 216] width 138 height 13
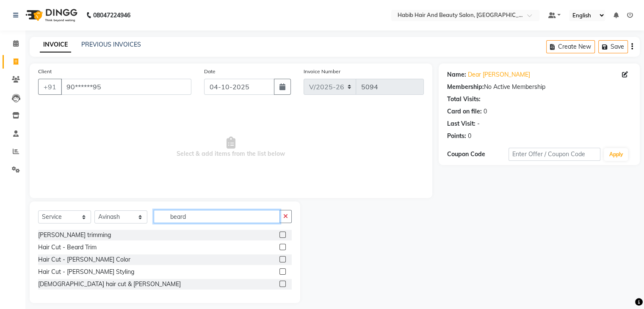
type input "beard"
click at [280, 236] on label at bounding box center [282, 234] width 6 height 6
click at [280, 236] on input "checkbox" at bounding box center [282, 235] width 6 height 6
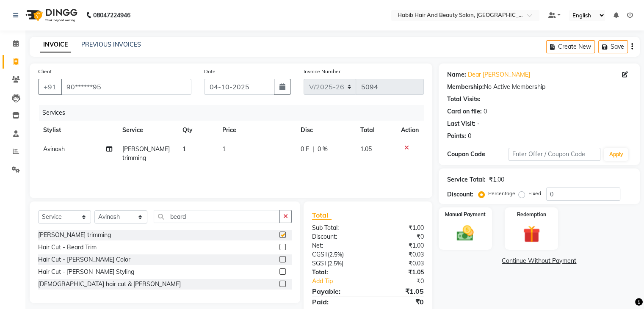
checkbox input "false"
click at [253, 156] on td "1" at bounding box center [256, 154] width 78 height 28
select select "81154"
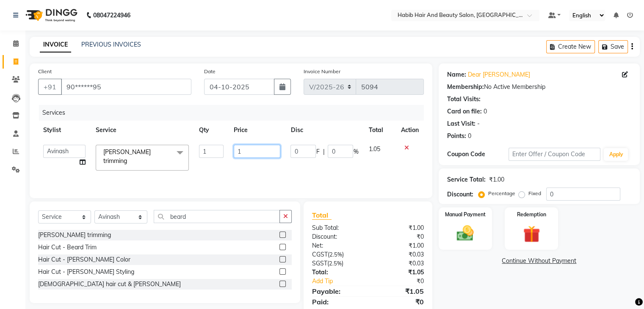
click at [253, 156] on input "1" at bounding box center [257, 151] width 47 height 13
type input "200"
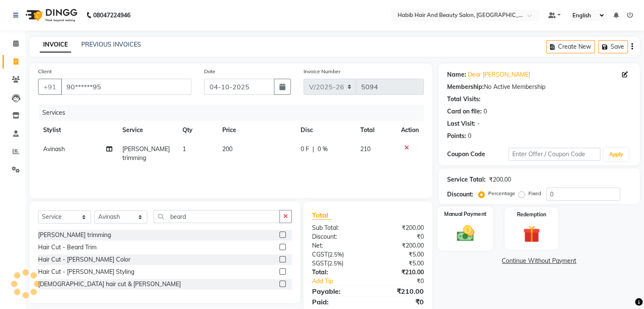
click at [459, 215] on label "Manual Payment" at bounding box center [465, 214] width 42 height 8
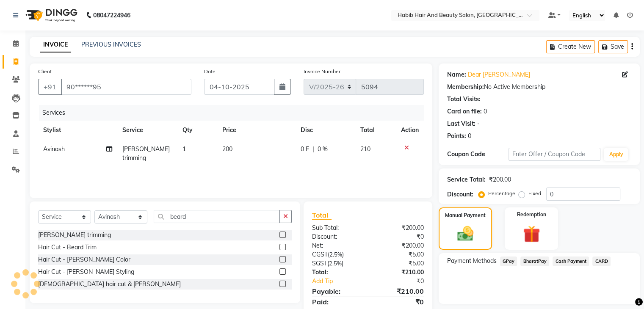
click at [532, 258] on span "BharatPay" at bounding box center [534, 261] width 29 height 10
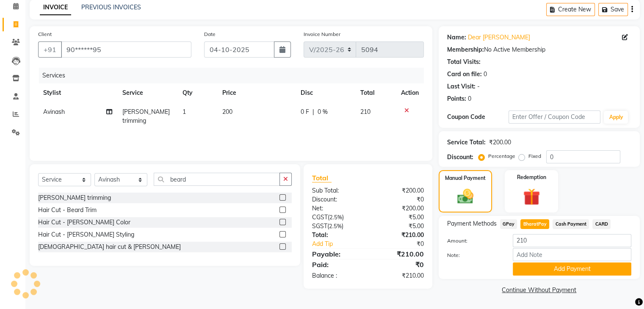
scroll to position [38, 0]
click at [571, 267] on button "Add Payment" at bounding box center [571, 268] width 118 height 13
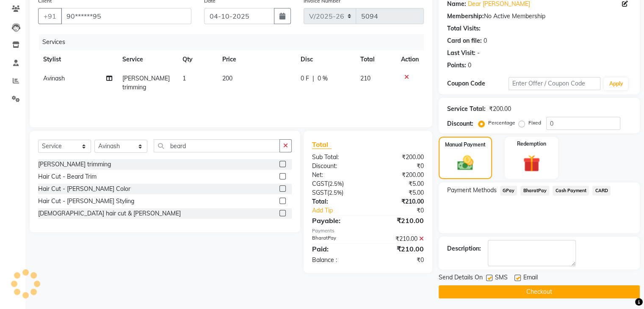
scroll to position [72, 0]
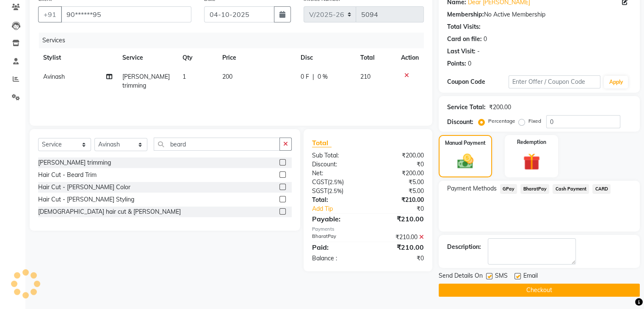
click at [557, 292] on button "Checkout" at bounding box center [538, 289] width 201 height 13
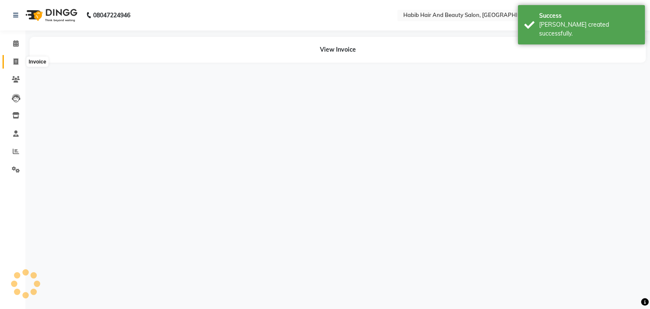
click at [17, 60] on icon at bounding box center [16, 61] width 5 height 6
select select "service"
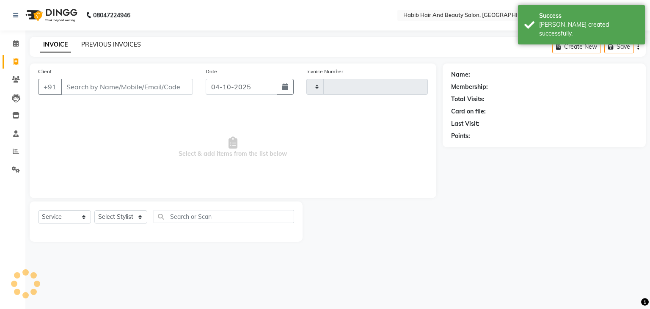
click at [101, 41] on link "PREVIOUS INVOICES" at bounding box center [111, 45] width 60 height 8
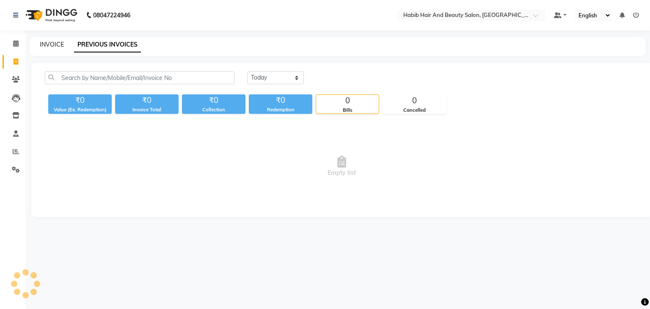
click at [55, 47] on link "INVOICE" at bounding box center [52, 45] width 24 height 8
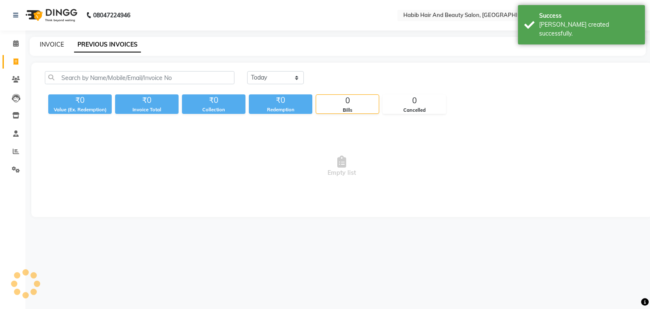
select select "service"
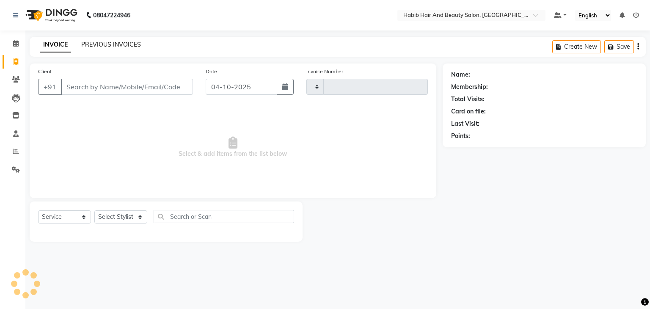
click at [121, 43] on link "PREVIOUS INVOICES" at bounding box center [111, 45] width 60 height 8
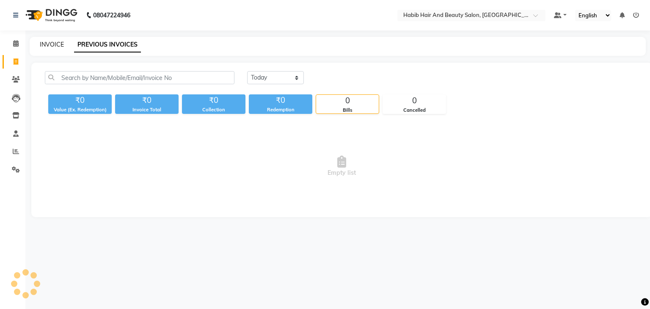
click at [51, 44] on link "INVOICE" at bounding box center [52, 45] width 24 height 8
select select "service"
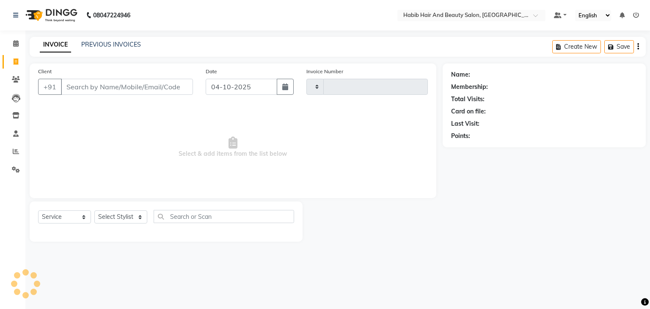
type input "5095"
select select "8362"
click at [102, 48] on link "PREVIOUS INVOICES" at bounding box center [111, 45] width 60 height 8
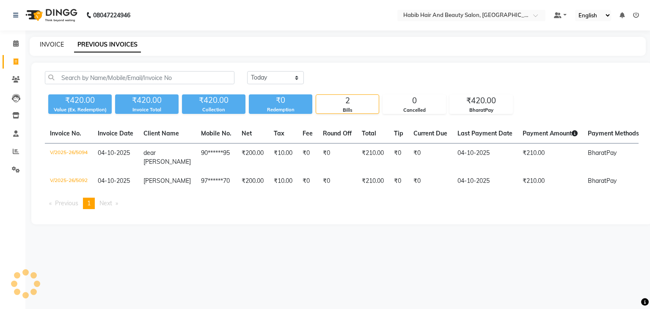
click at [43, 44] on link "INVOICE" at bounding box center [52, 45] width 24 height 8
select select "service"
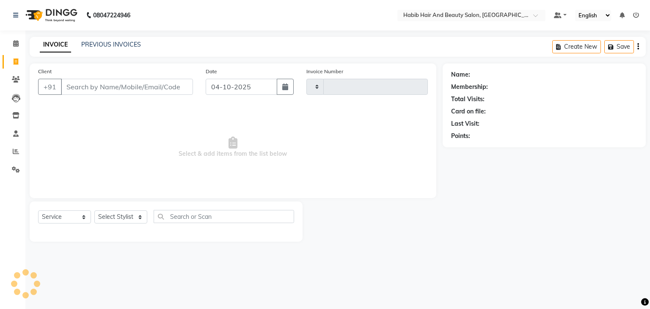
click at [139, 83] on input "Client" at bounding box center [127, 87] width 132 height 16
type input "9373282053"
type input "5095"
select select "8362"
type input "9373282053"
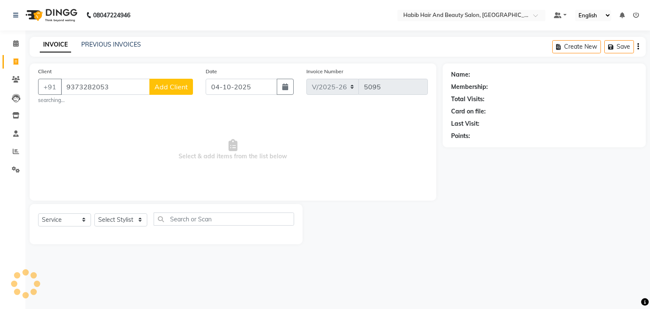
click at [184, 85] on span "Add Client" at bounding box center [170, 87] width 33 height 8
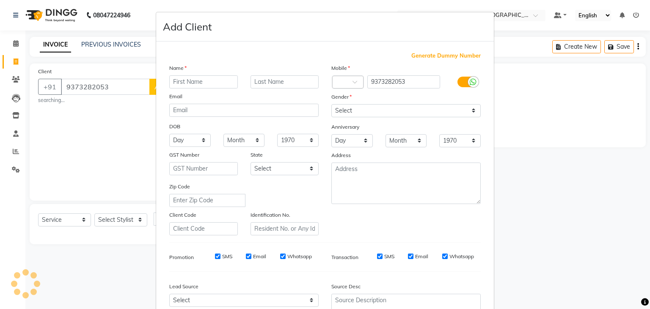
click at [213, 80] on input "text" at bounding box center [203, 81] width 69 height 13
type input "rekha"
click at [405, 109] on select "Select [DEMOGRAPHIC_DATA] [DEMOGRAPHIC_DATA] Other Prefer Not To Say" at bounding box center [405, 110] width 149 height 13
select select "[DEMOGRAPHIC_DATA]"
click at [331, 105] on select "Select [DEMOGRAPHIC_DATA] [DEMOGRAPHIC_DATA] Other Prefer Not To Say" at bounding box center [405, 110] width 149 height 13
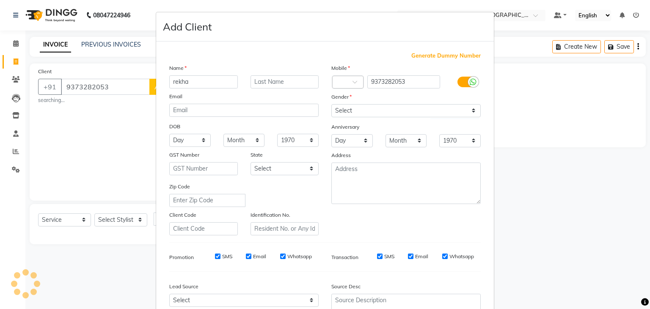
click at [316, 183] on div "Name rekha Email DOB Day 01 02 03 04 05 06 07 08 09 10 11 12 13 14 15 16 17 18 …" at bounding box center [244, 149] width 162 height 172
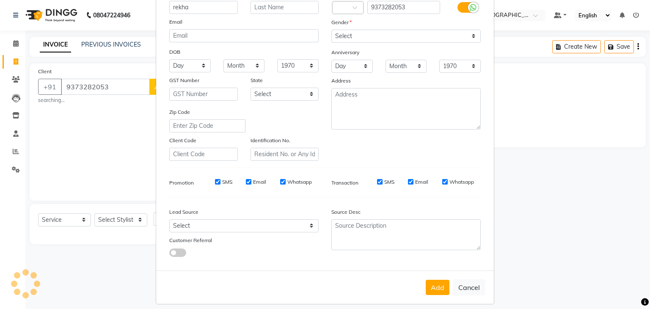
scroll to position [86, 0]
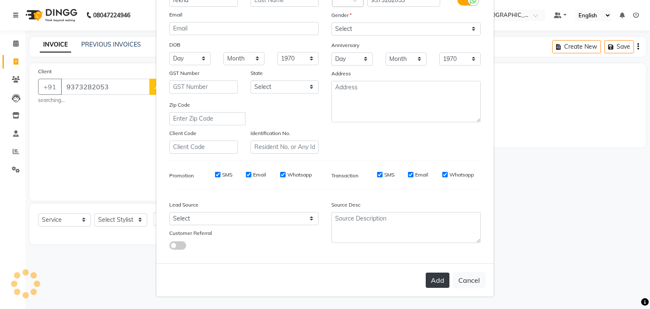
click at [436, 283] on button "Add" at bounding box center [438, 279] width 24 height 15
click at [436, 283] on div "Add Cancel" at bounding box center [325, 279] width 338 height 33
click at [465, 278] on button "Cancel" at bounding box center [469, 280] width 33 height 16
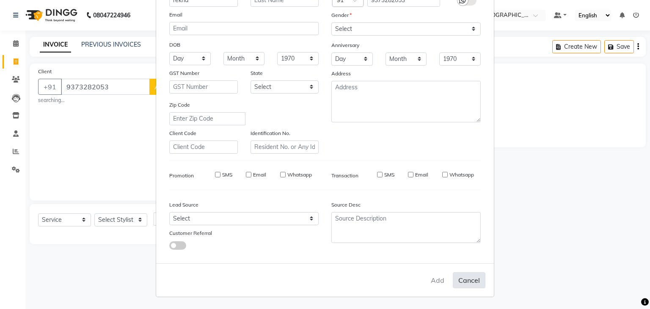
select select
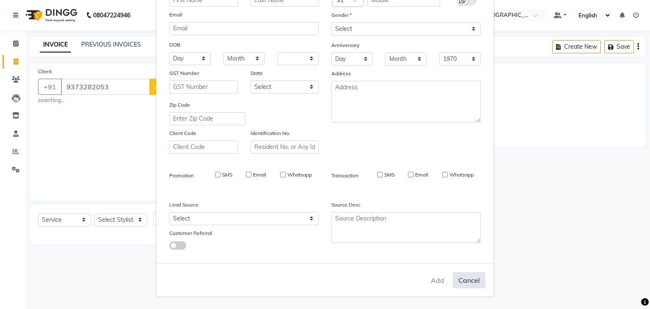
select select
checkbox input "false"
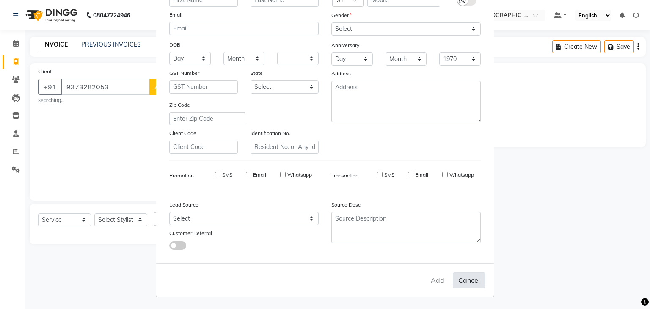
checkbox input "false"
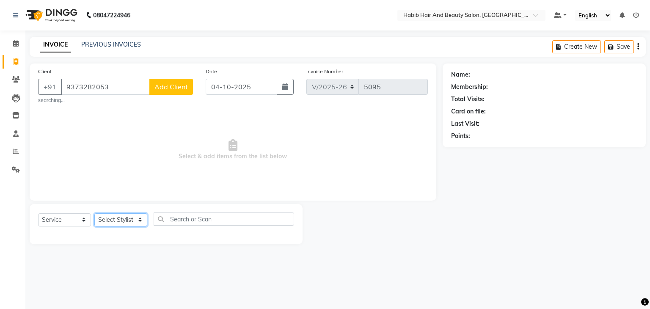
click at [142, 218] on select "Select Stylist [PERSON_NAME] Manager [PERSON_NAME] [PERSON_NAME] Suraj [PERSON_…" at bounding box center [120, 219] width 53 height 13
select select "81159"
click at [94, 214] on select "Select Stylist [PERSON_NAME] Manager [PERSON_NAME] [PERSON_NAME] Suraj [PERSON_…" at bounding box center [120, 219] width 53 height 13
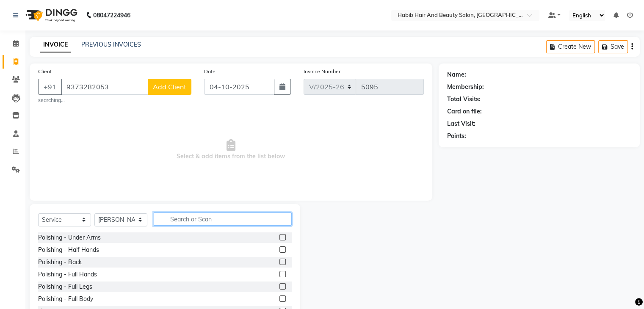
click at [192, 220] on input "text" at bounding box center [223, 218] width 138 height 13
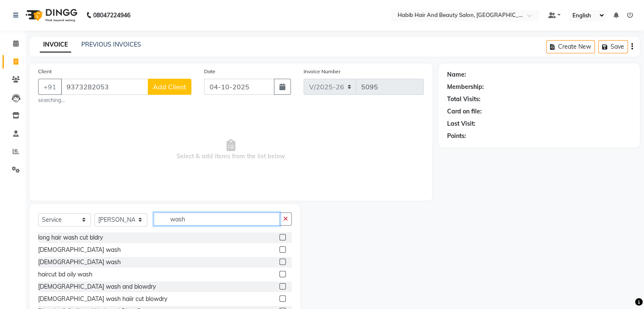
type input "wash"
click at [279, 262] on label at bounding box center [282, 262] width 6 height 6
click at [279, 262] on input "checkbox" at bounding box center [282, 262] width 6 height 6
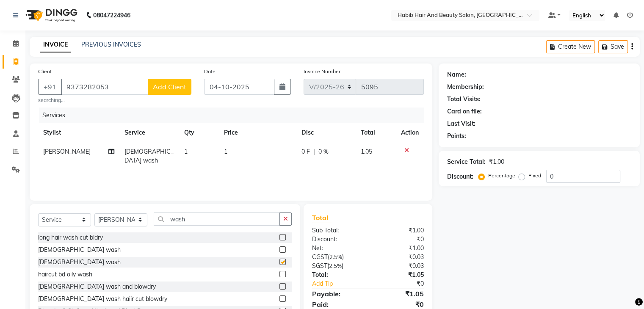
checkbox input "false"
click at [248, 147] on td "1" at bounding box center [257, 156] width 77 height 28
select select "81159"
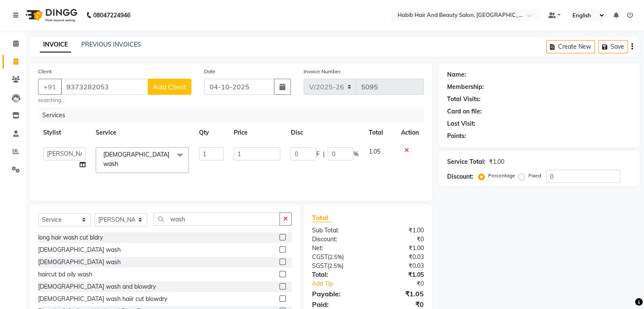
click at [248, 147] on td "1" at bounding box center [256, 160] width 57 height 36
click at [250, 151] on input "1" at bounding box center [257, 153] width 47 height 13
type input "200"
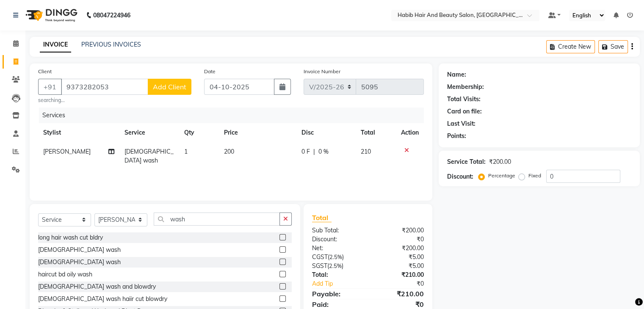
click at [173, 89] on span "Add Client" at bounding box center [169, 87] width 33 height 8
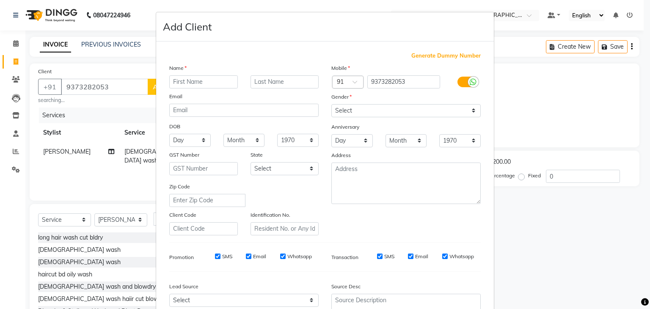
click at [176, 85] on input "text" at bounding box center [203, 81] width 69 height 13
type input "rekha"
click at [368, 114] on select "Select [DEMOGRAPHIC_DATA] [DEMOGRAPHIC_DATA] Other Prefer Not To Say" at bounding box center [405, 110] width 149 height 13
select select "[DEMOGRAPHIC_DATA]"
click at [331, 105] on select "Select [DEMOGRAPHIC_DATA] [DEMOGRAPHIC_DATA] Other Prefer Not To Say" at bounding box center [405, 110] width 149 height 13
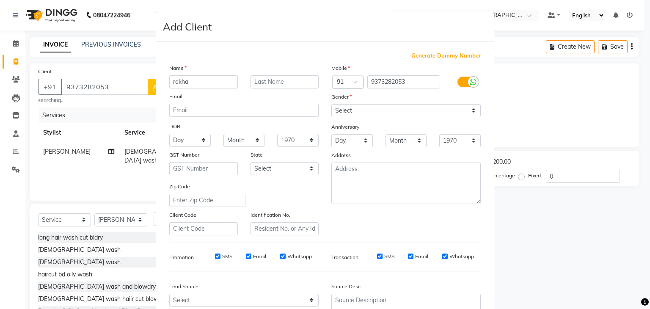
click at [327, 198] on div at bounding box center [406, 182] width 162 height 41
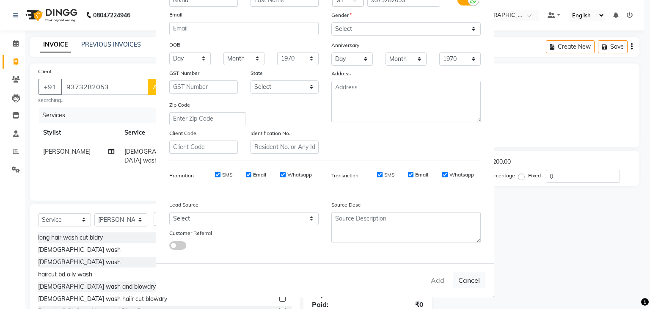
click at [448, 278] on div "Add Cancel" at bounding box center [325, 279] width 338 height 33
click at [444, 278] on div "Add Cancel" at bounding box center [325, 279] width 338 height 33
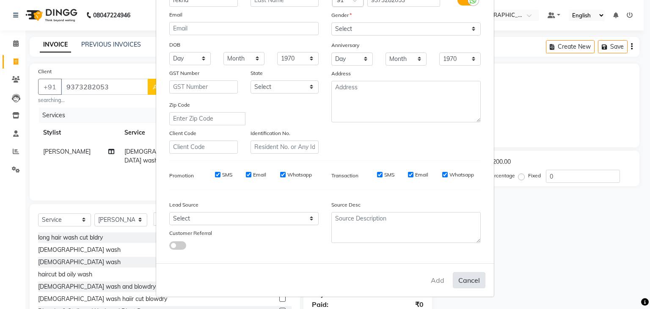
click at [472, 286] on button "Cancel" at bounding box center [469, 280] width 33 height 16
select select
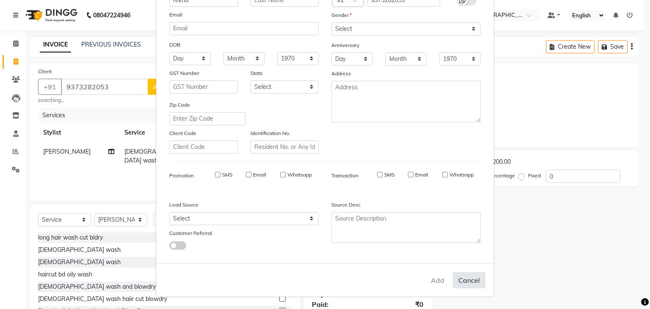
select select
checkbox input "false"
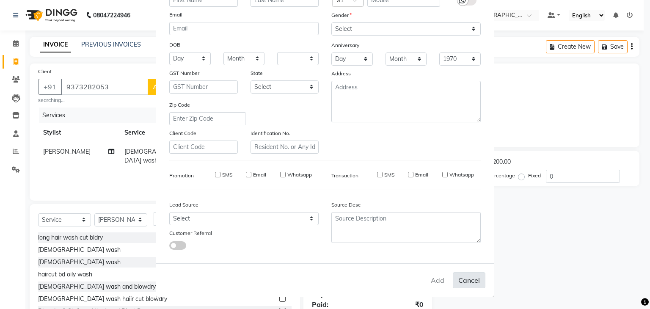
checkbox input "false"
